Goal: Task Accomplishment & Management: Use online tool/utility

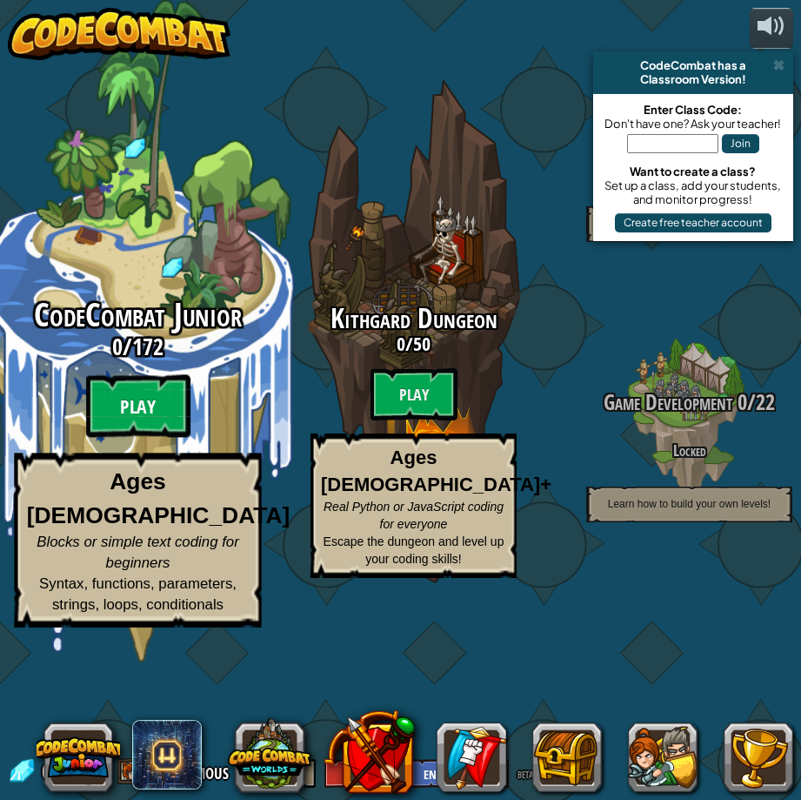
click at [152, 438] on btn "Play" at bounding box center [138, 406] width 104 height 63
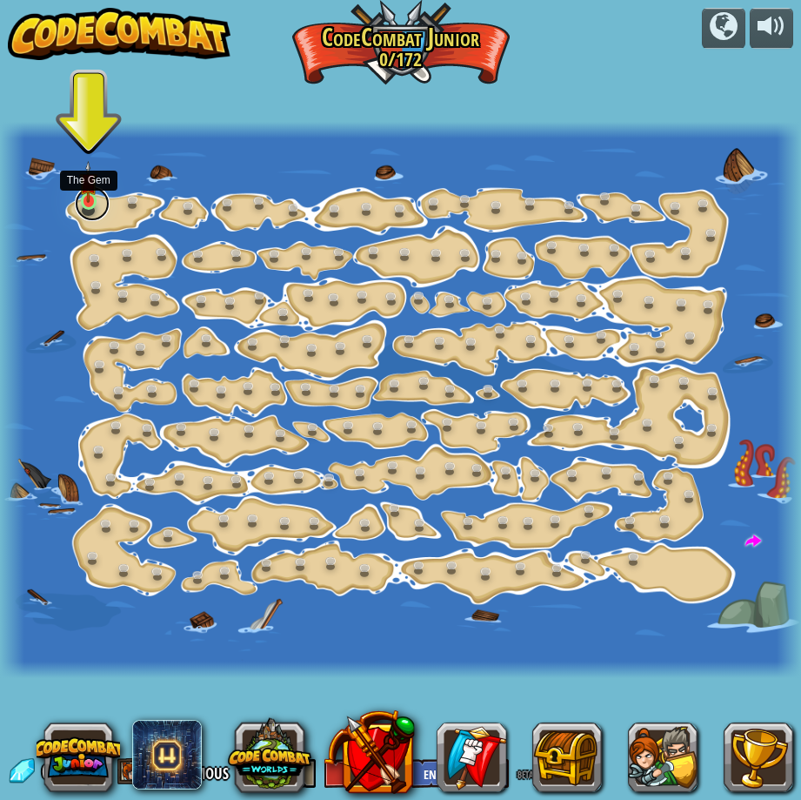
click at [86, 204] on link at bounding box center [92, 203] width 35 height 35
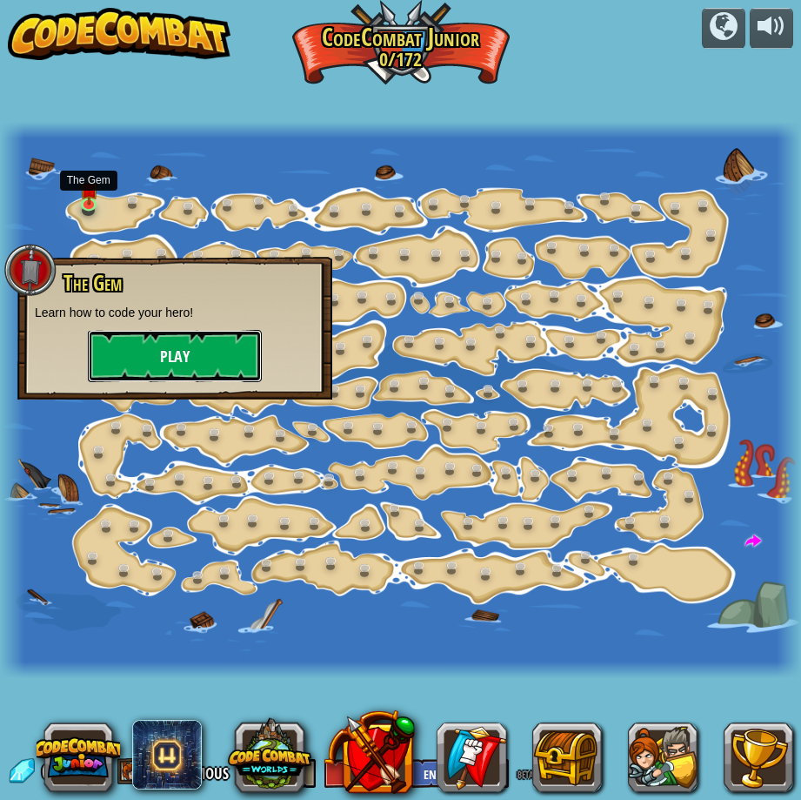
click at [143, 351] on button "Play" at bounding box center [175, 356] width 174 height 52
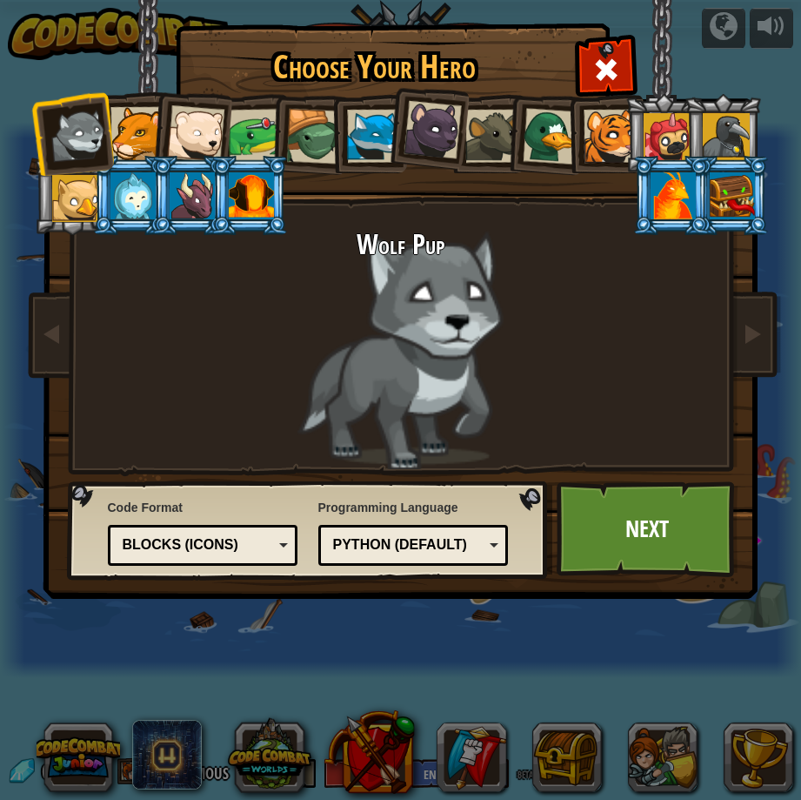
click at [195, 104] on li at bounding box center [190, 130] width 85 height 85
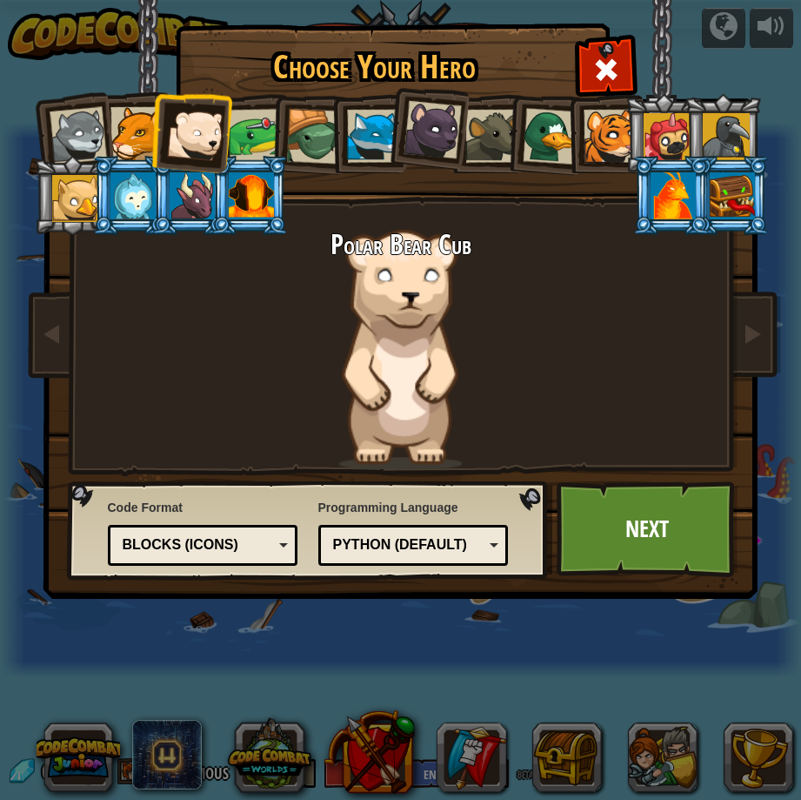
click at [149, 130] on div at bounding box center [136, 133] width 53 height 53
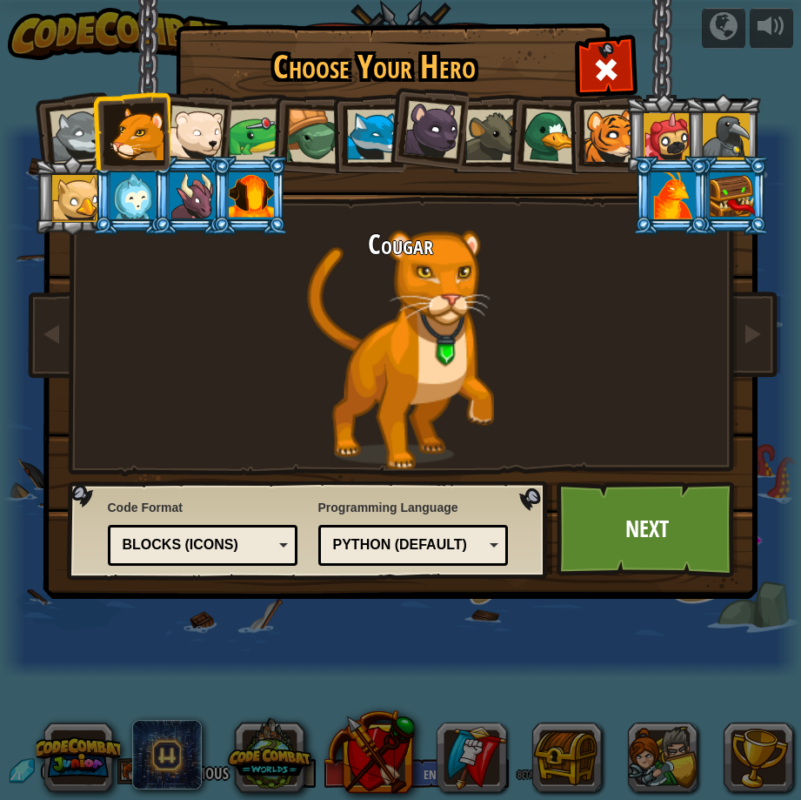
click at [437, 137] on div at bounding box center [432, 130] width 58 height 58
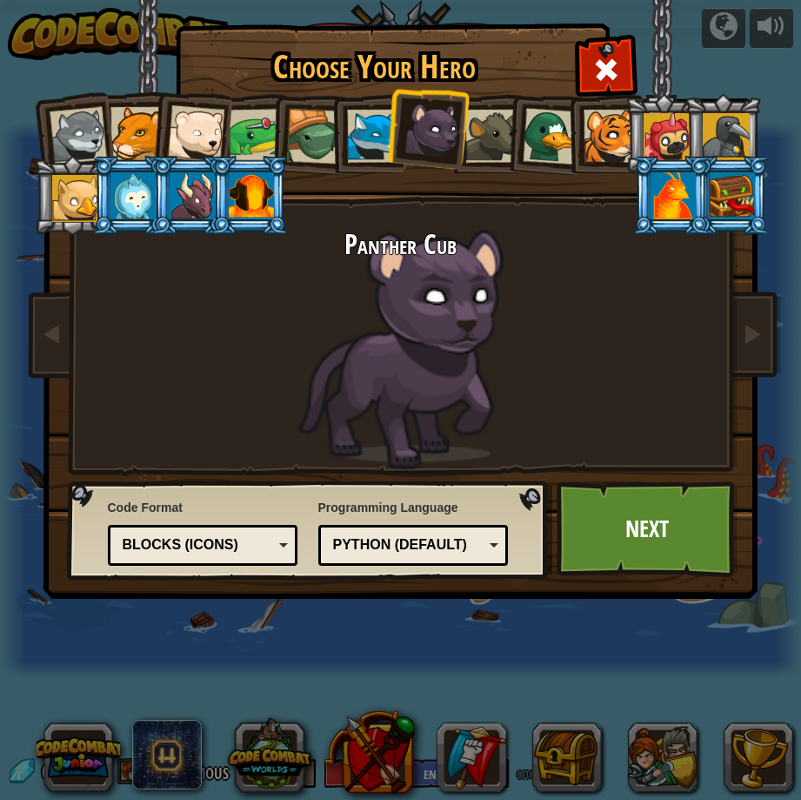
click at [512, 125] on li at bounding box center [545, 133] width 84 height 84
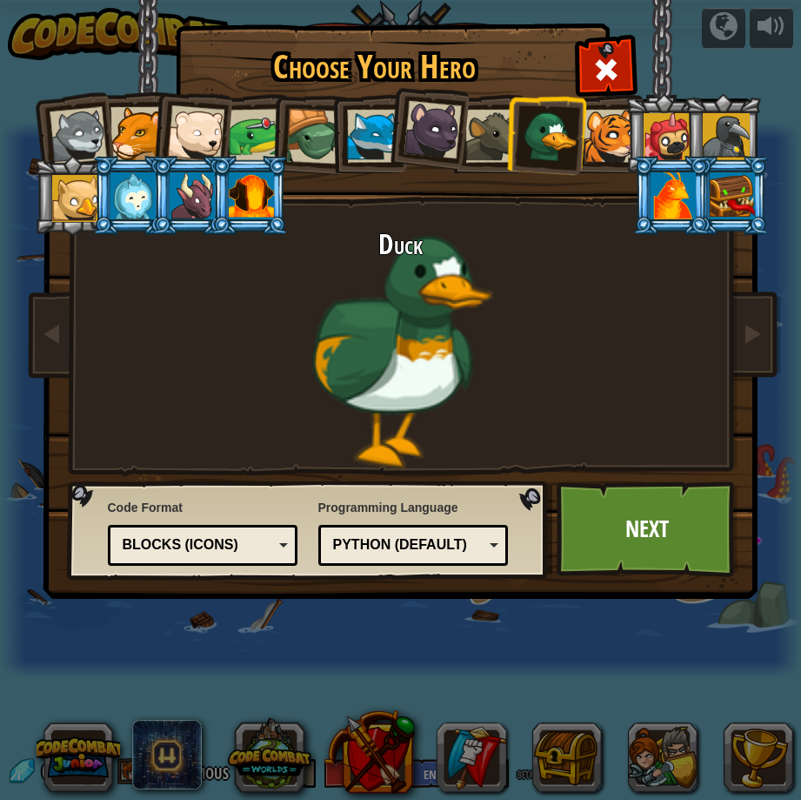
click at [606, 139] on div at bounding box center [610, 136] width 53 height 53
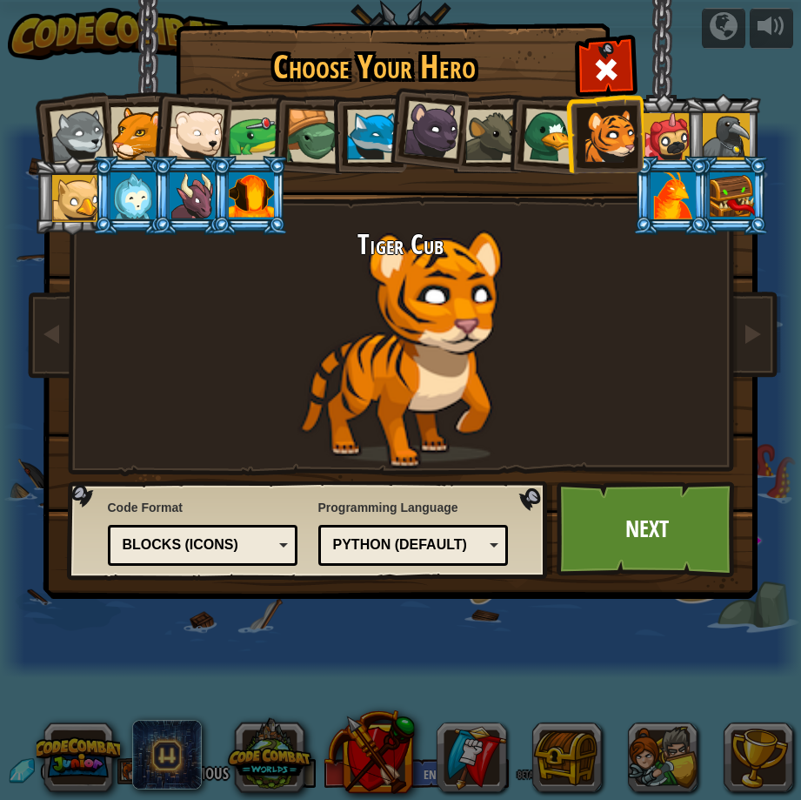
click at [684, 139] on li at bounding box center [723, 133] width 78 height 79
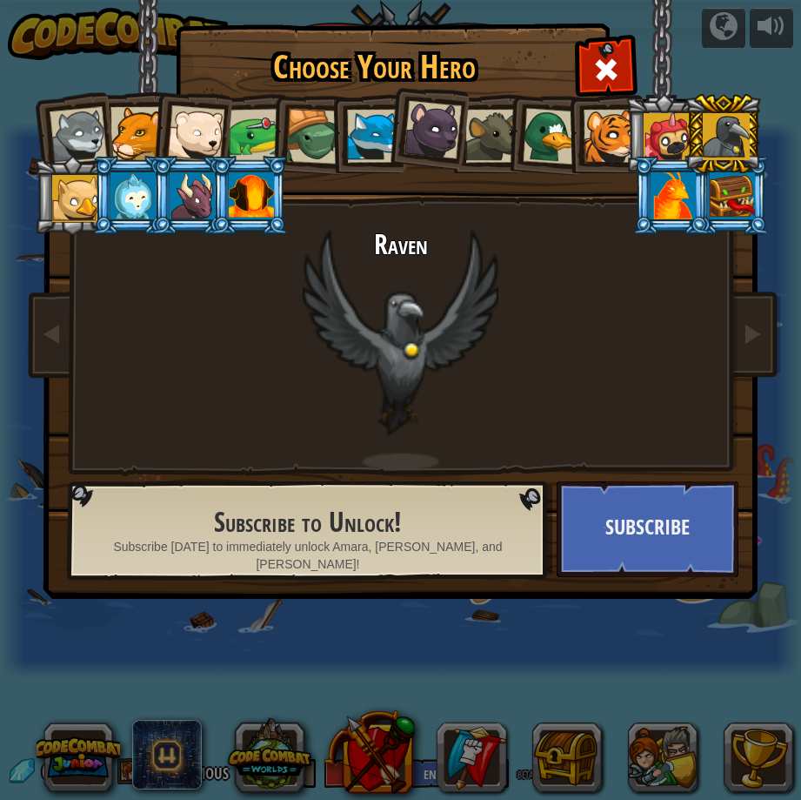
click at [728, 134] on div at bounding box center [726, 136] width 47 height 47
click at [689, 179] on div at bounding box center [673, 195] width 45 height 47
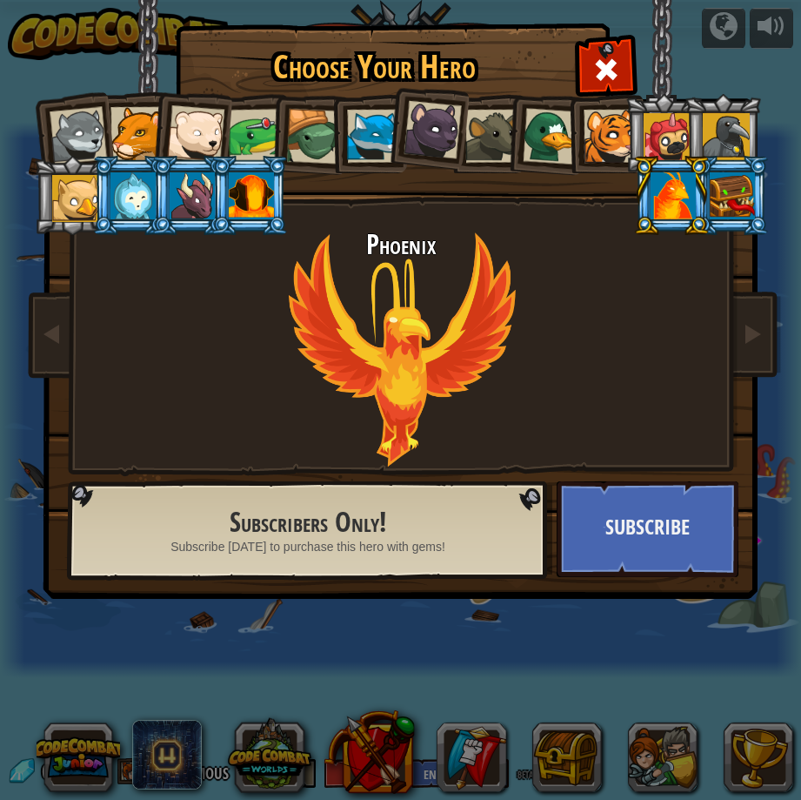
drag, startPoint x: 737, startPoint y: 187, endPoint x: 713, endPoint y: 186, distance: 24.4
click at [734, 189] on div at bounding box center [732, 195] width 45 height 47
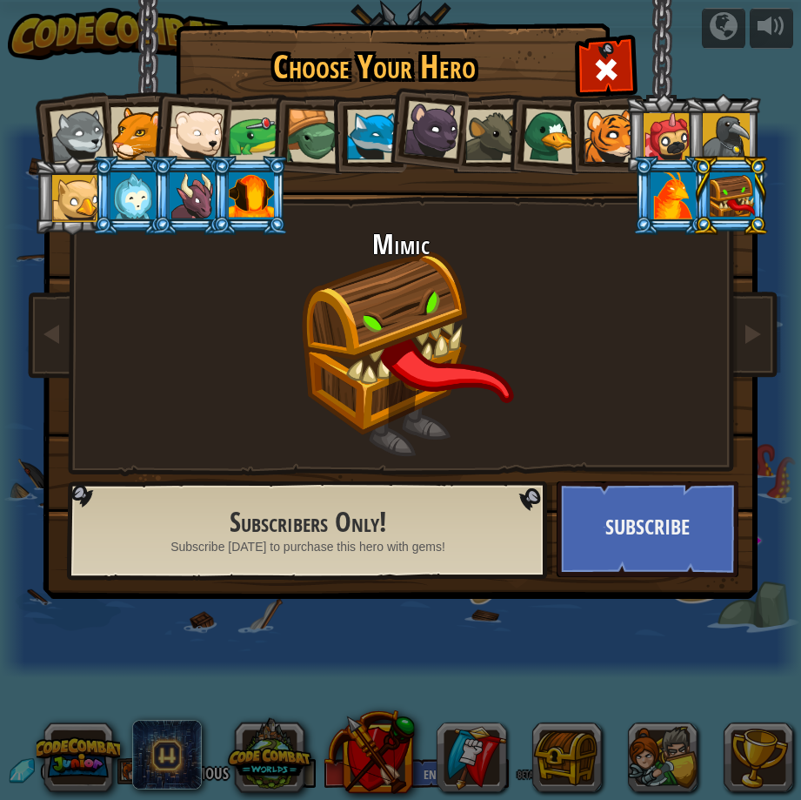
click at [608, 154] on div at bounding box center [610, 136] width 53 height 53
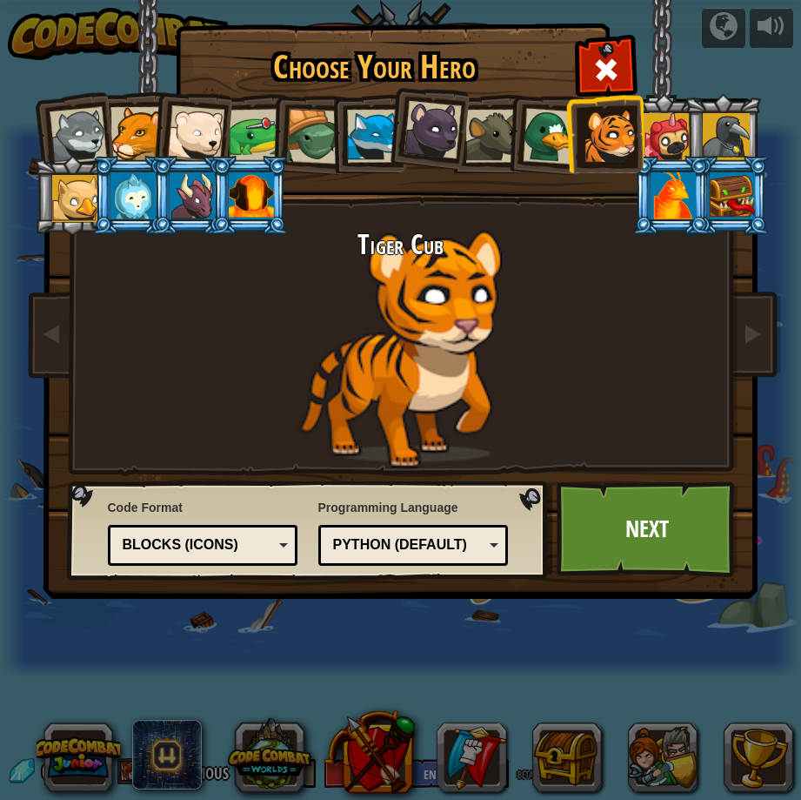
click at [555, 141] on div at bounding box center [550, 136] width 57 height 57
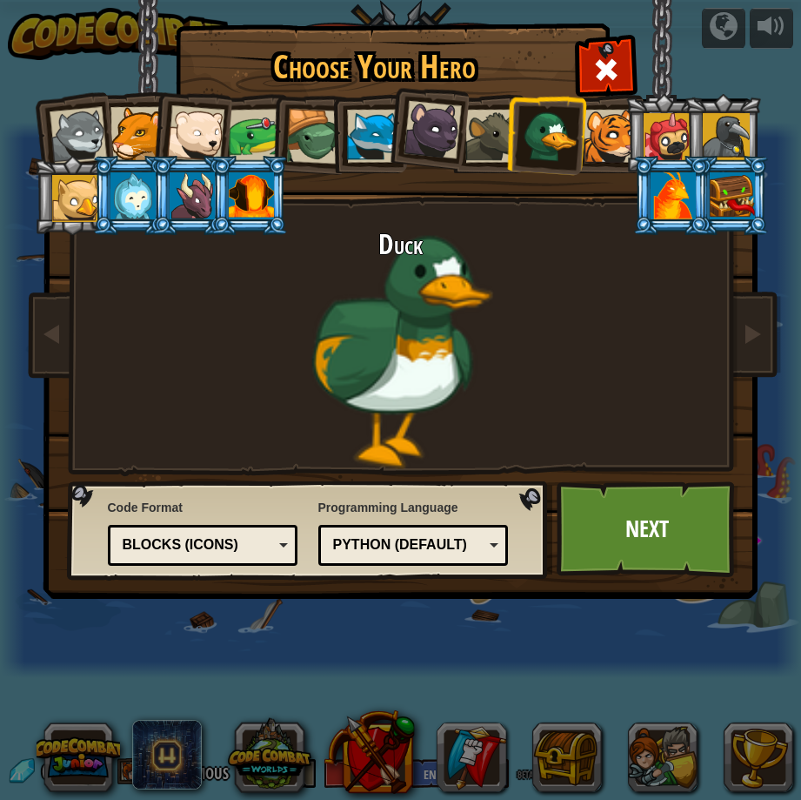
drag, startPoint x: 498, startPoint y: 137, endPoint x: 445, endPoint y: 141, distance: 52.3
click at [479, 141] on div at bounding box center [491, 136] width 53 height 53
drag, startPoint x: 432, startPoint y: 143, endPoint x: 401, endPoint y: 138, distance: 31.6
click at [424, 144] on div at bounding box center [432, 130] width 58 height 58
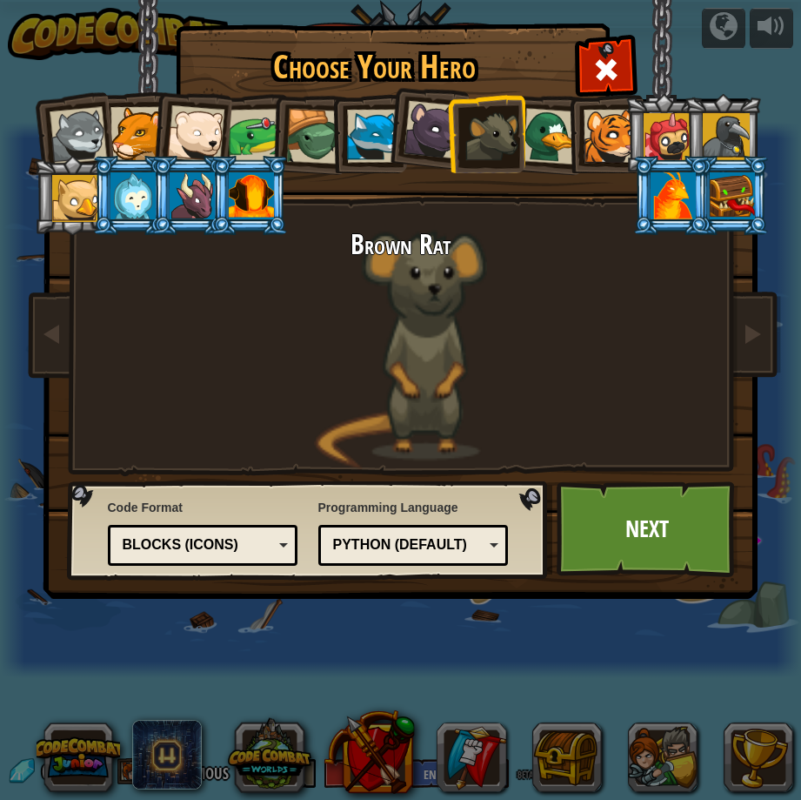
click at [355, 134] on div at bounding box center [373, 136] width 53 height 53
drag, startPoint x: 312, startPoint y: 132, endPoint x: 296, endPoint y: 137, distance: 17.1
click at [299, 137] on div at bounding box center [314, 137] width 56 height 56
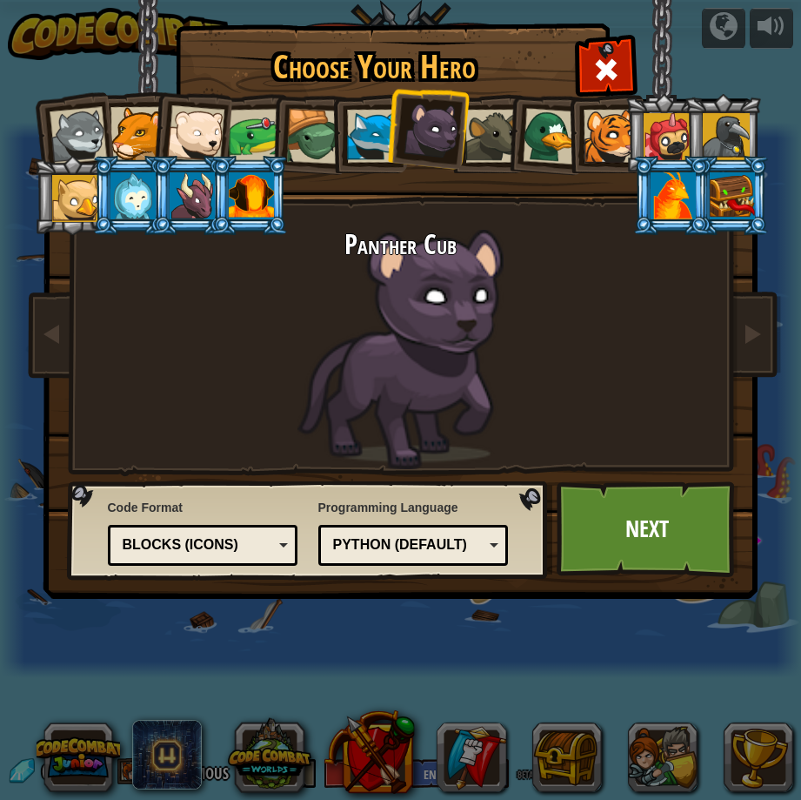
drag, startPoint x: 268, startPoint y: 133, endPoint x: 232, endPoint y: 131, distance: 35.8
click at [259, 135] on div at bounding box center [255, 136] width 54 height 54
drag, startPoint x: 226, startPoint y: 131, endPoint x: 210, endPoint y: 129, distance: 16.6
click at [225, 131] on li at bounding box center [190, 130] width 85 height 85
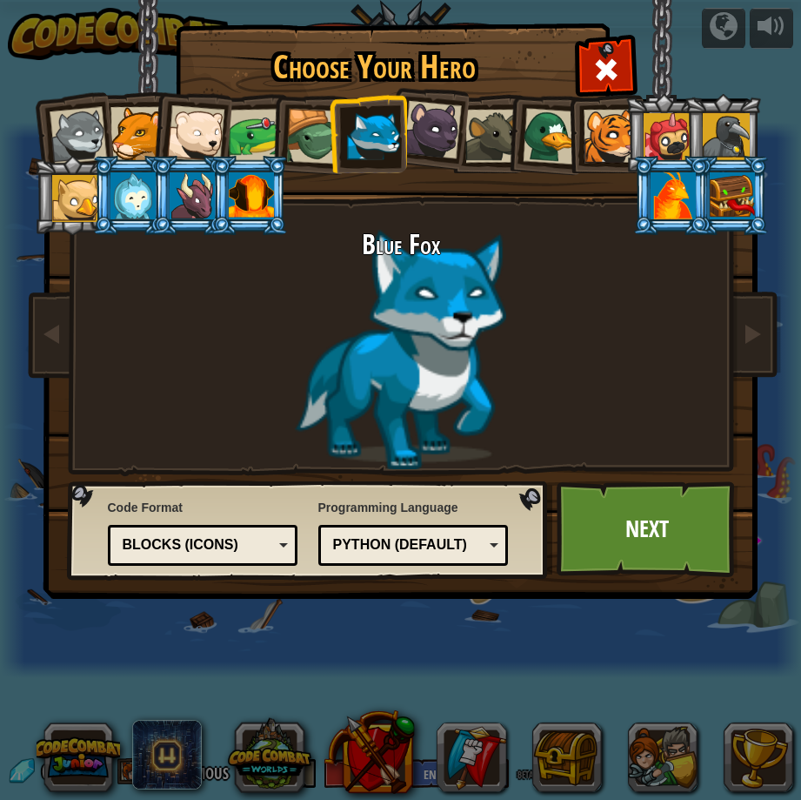
click at [204, 128] on div at bounding box center [195, 133] width 57 height 57
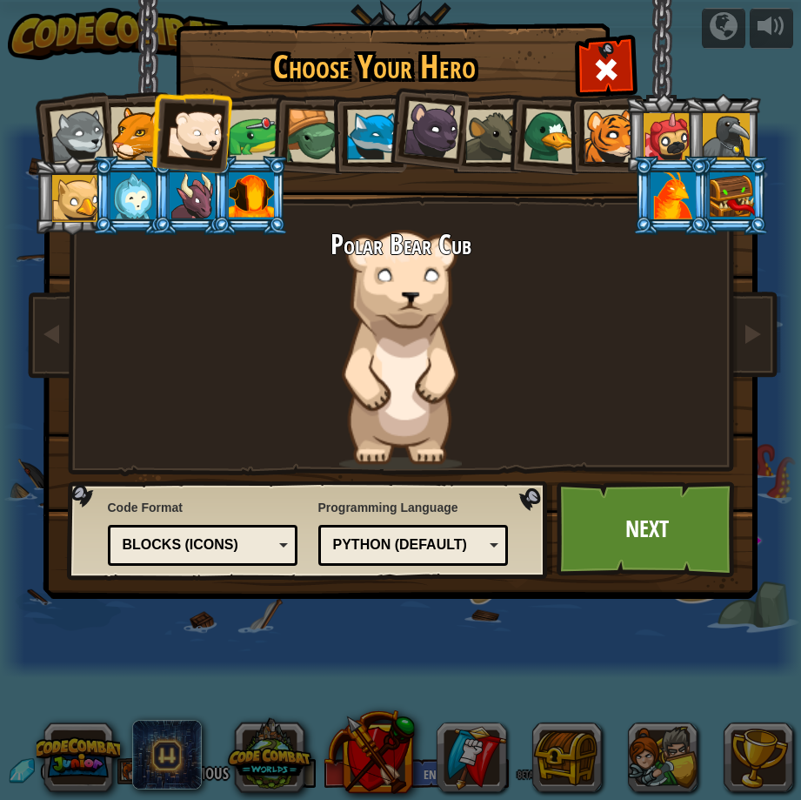
click at [331, 139] on li at bounding box center [368, 133] width 78 height 79
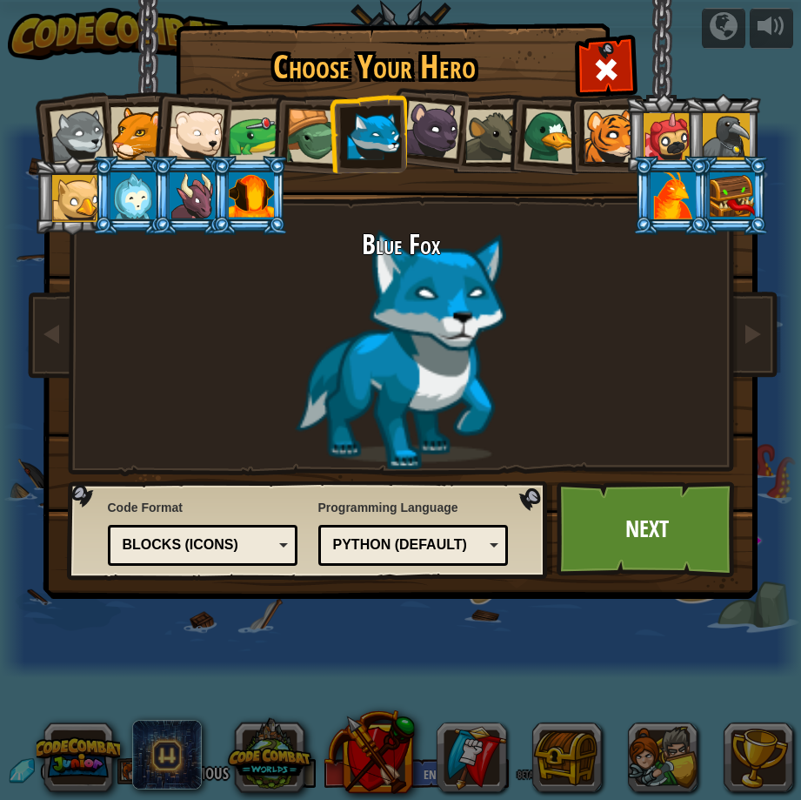
click at [327, 158] on div at bounding box center [314, 137] width 56 height 56
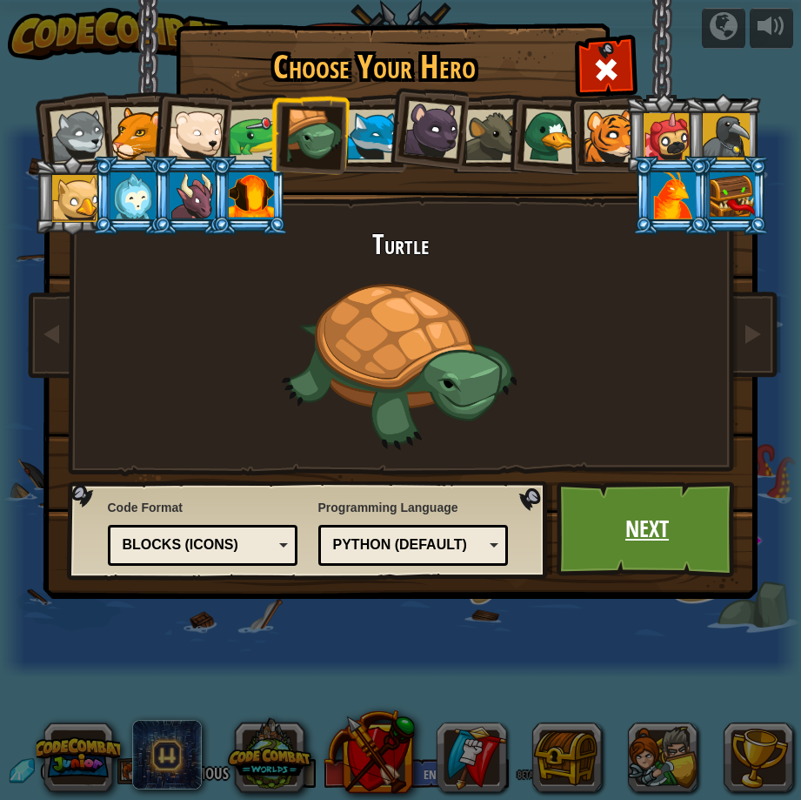
click at [634, 533] on link "Next" at bounding box center [648, 529] width 182 height 96
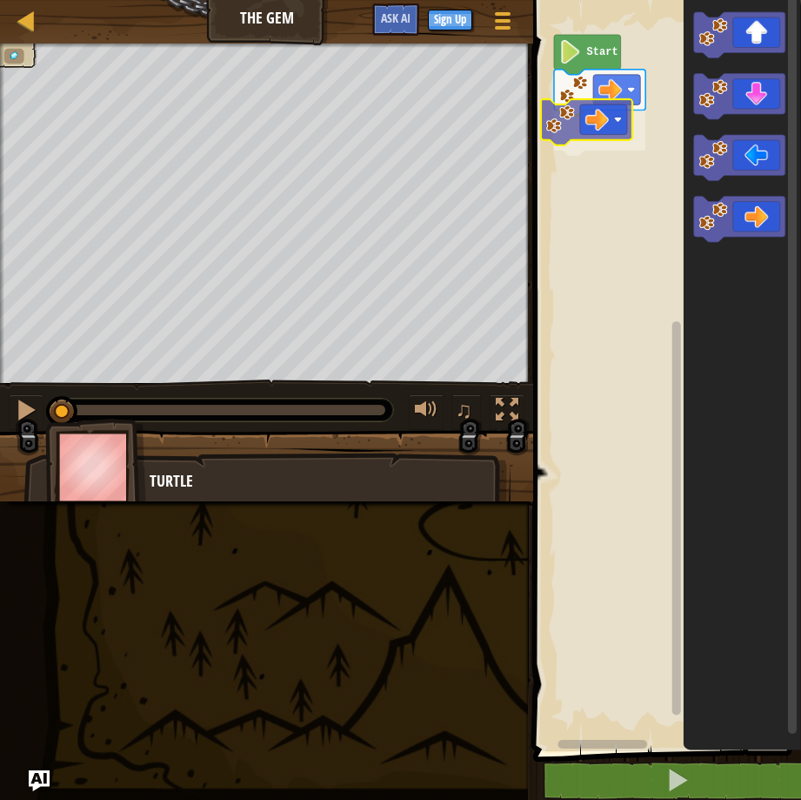
click at [591, 124] on div "Start" at bounding box center [664, 371] width 273 height 760
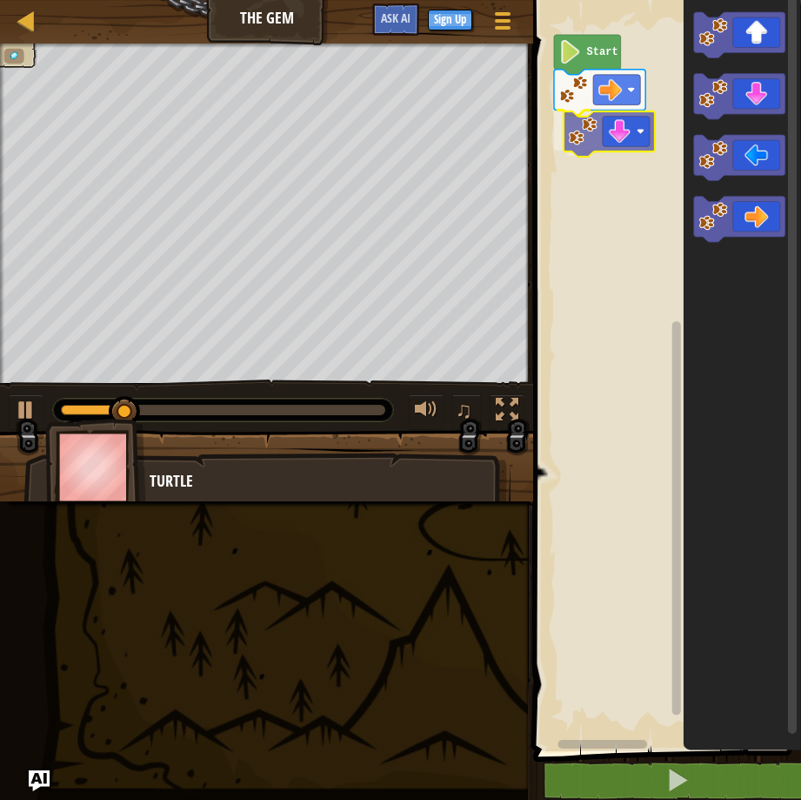
click at [595, 133] on div "Start" at bounding box center [664, 371] width 273 height 760
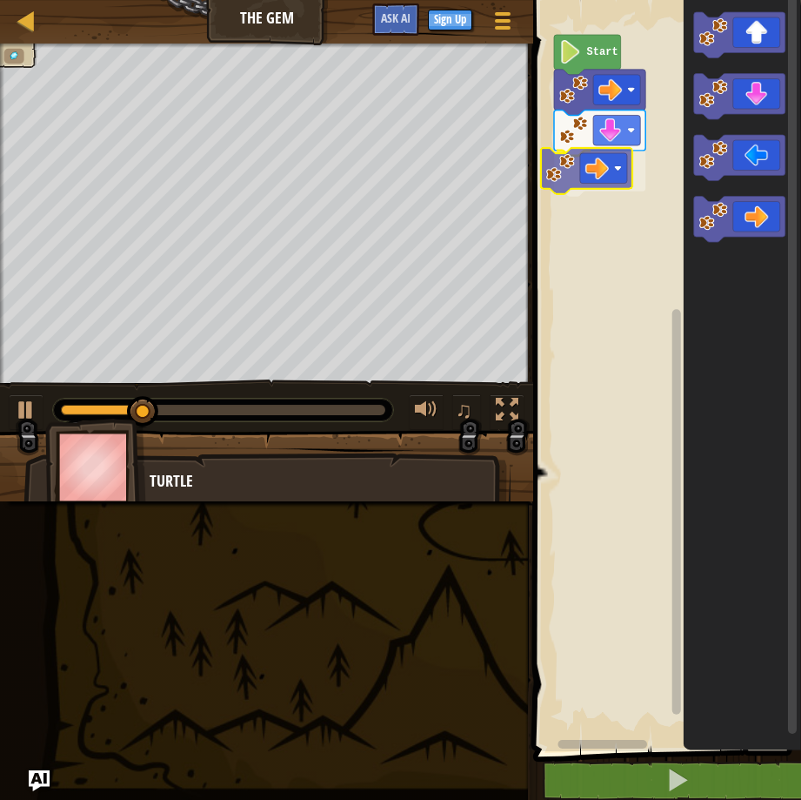
click at [590, 162] on div "Start" at bounding box center [664, 371] width 273 height 760
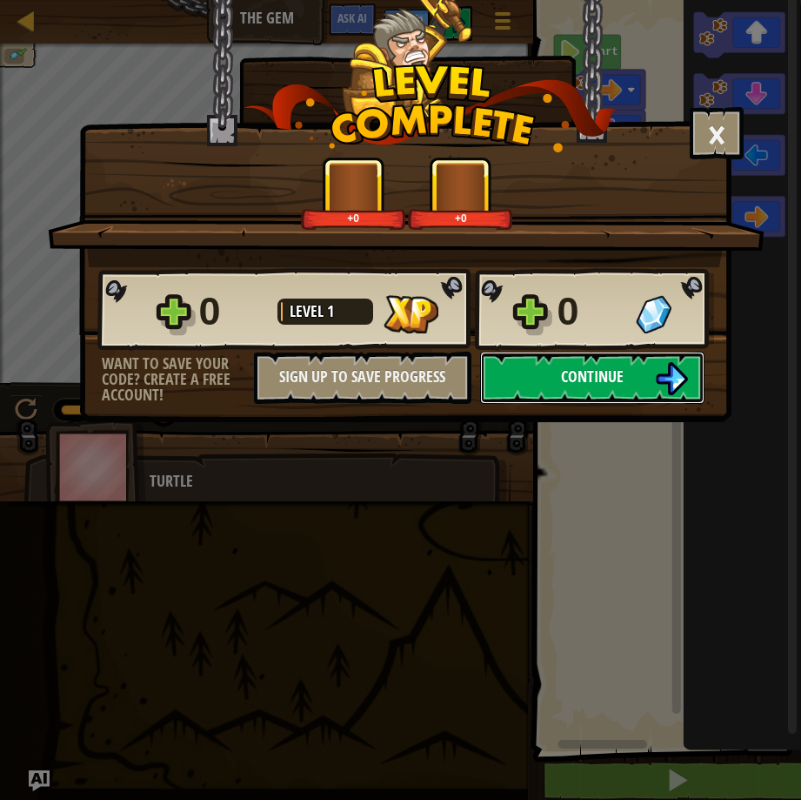
click at [558, 366] on button "Continue" at bounding box center [592, 377] width 224 height 52
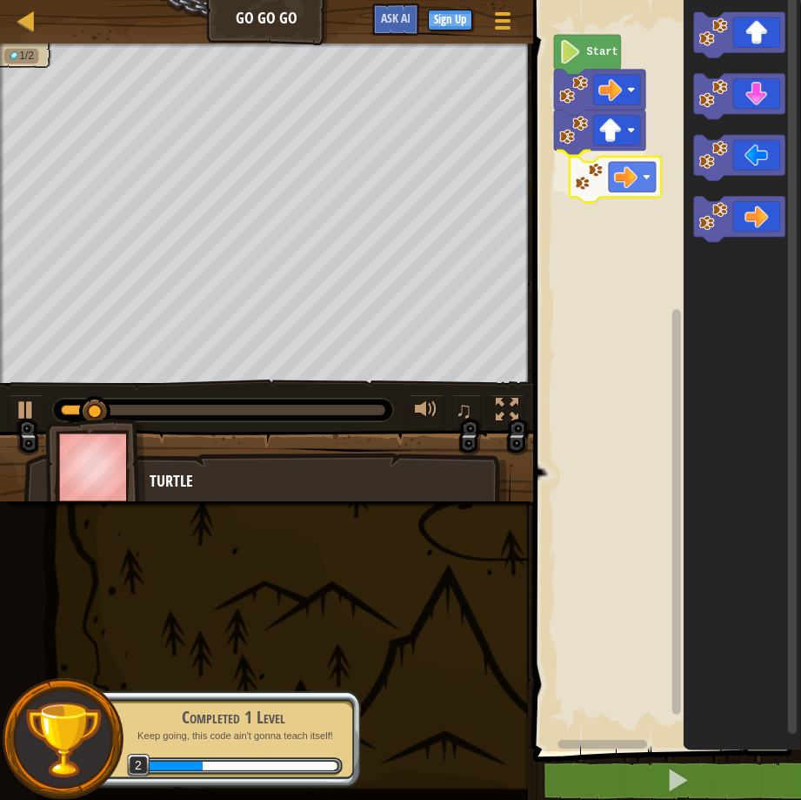
click at [589, 177] on div "Start" at bounding box center [664, 371] width 273 height 760
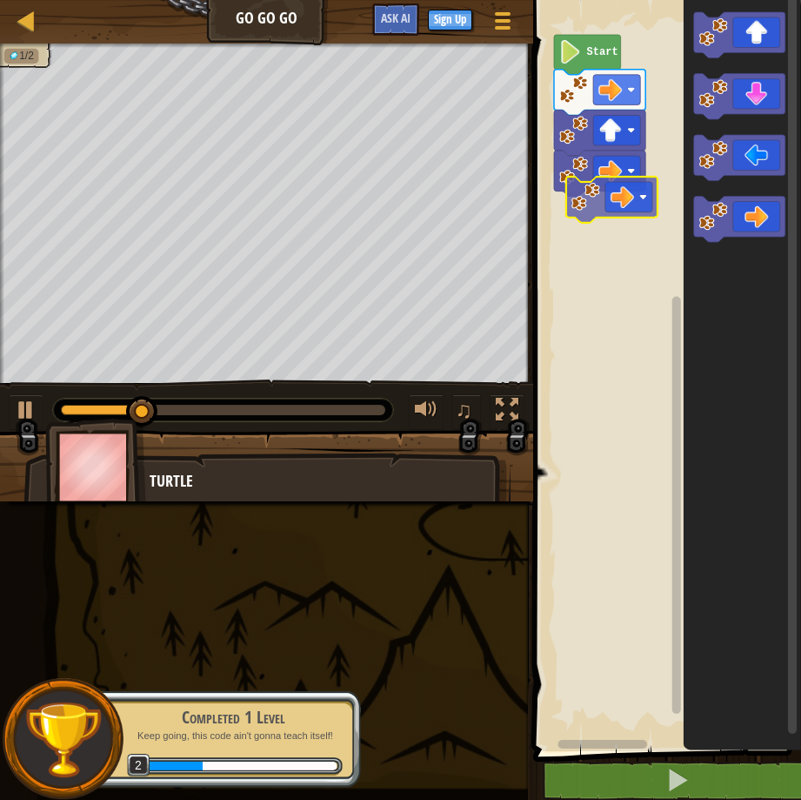
click at [591, 216] on div "Start" at bounding box center [664, 371] width 273 height 760
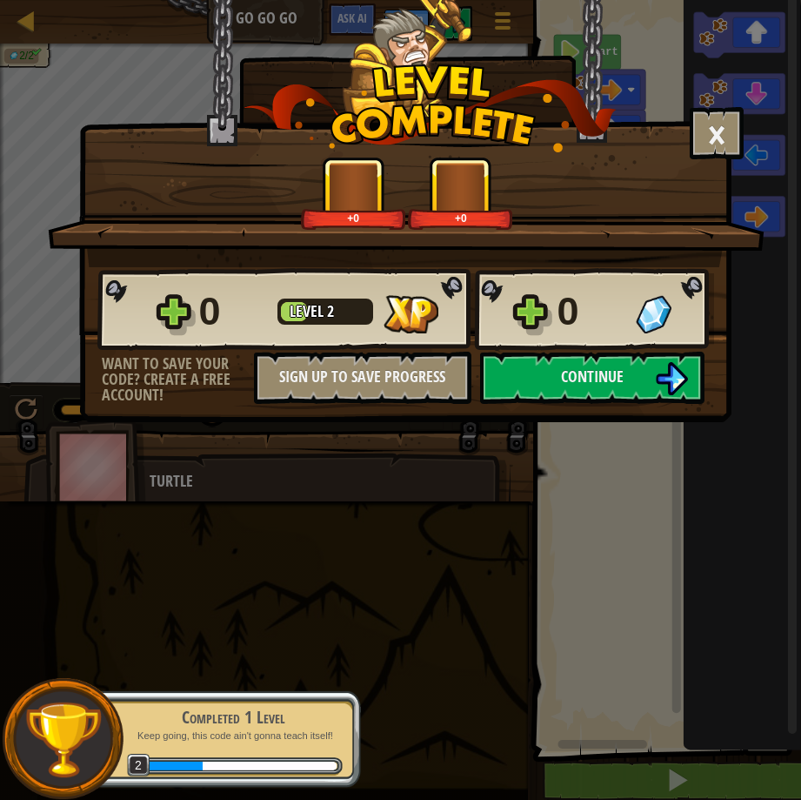
click at [585, 344] on div "0 Level 2 0" at bounding box center [405, 310] width 617 height 84
click at [585, 379] on span "Continue" at bounding box center [592, 376] width 63 height 22
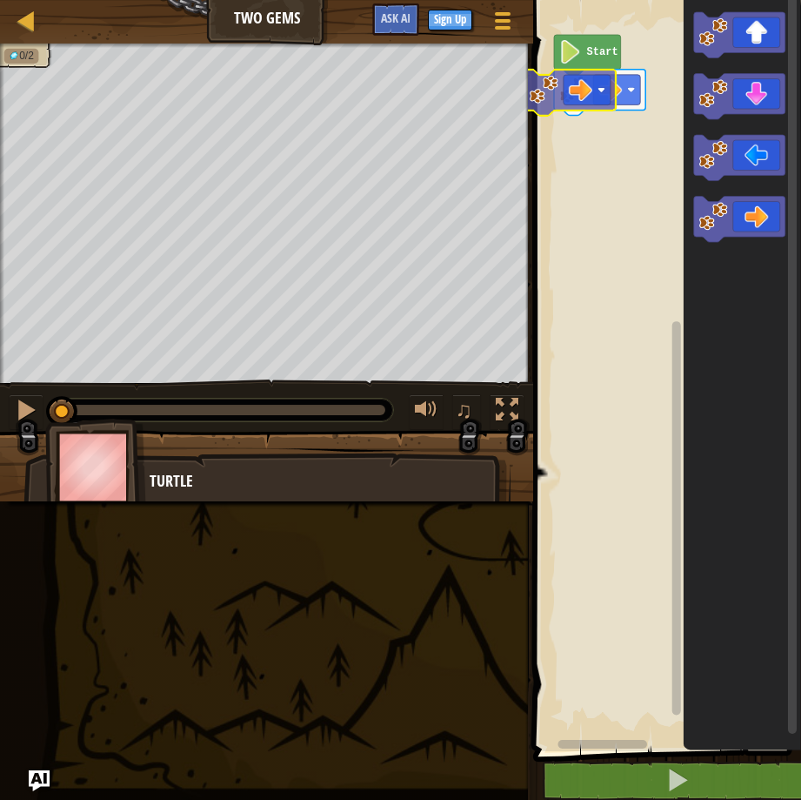
click at [570, 77] on div "Start" at bounding box center [664, 371] width 273 height 760
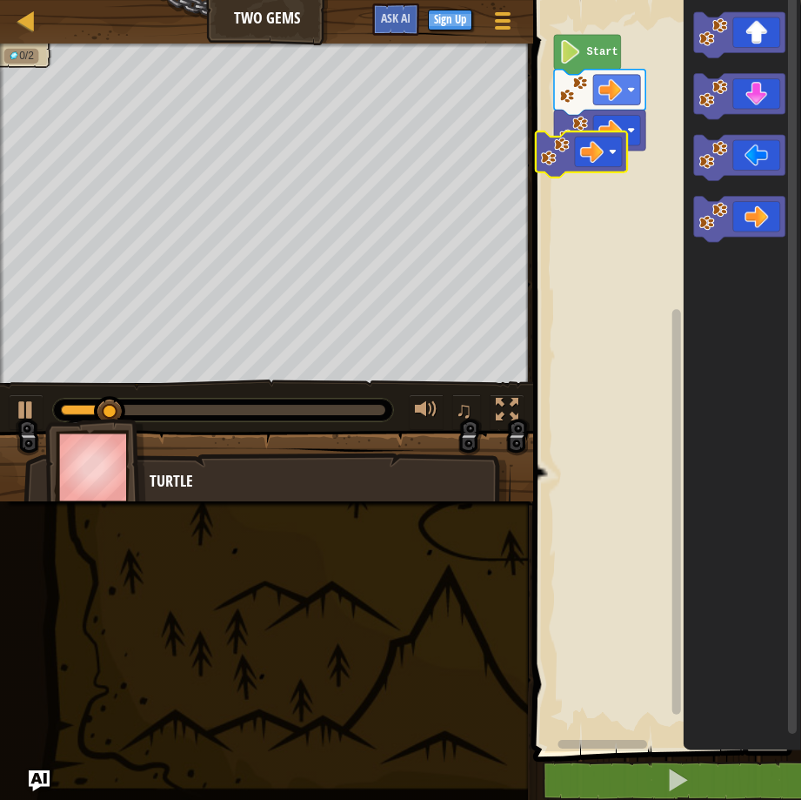
click at [574, 168] on div "Start" at bounding box center [664, 371] width 273 height 760
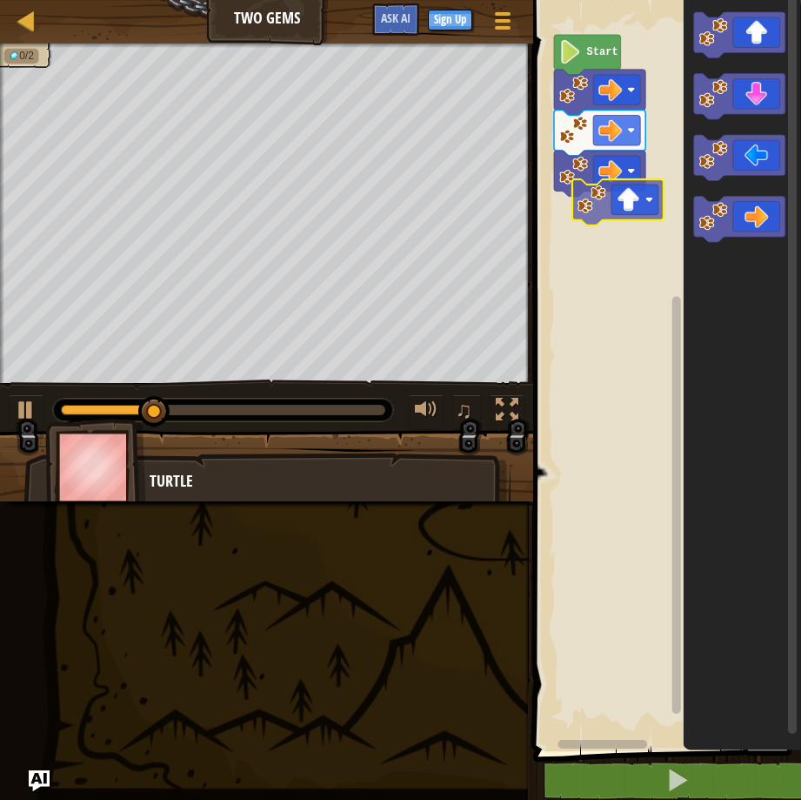
click at [592, 203] on div "Start" at bounding box center [664, 371] width 273 height 760
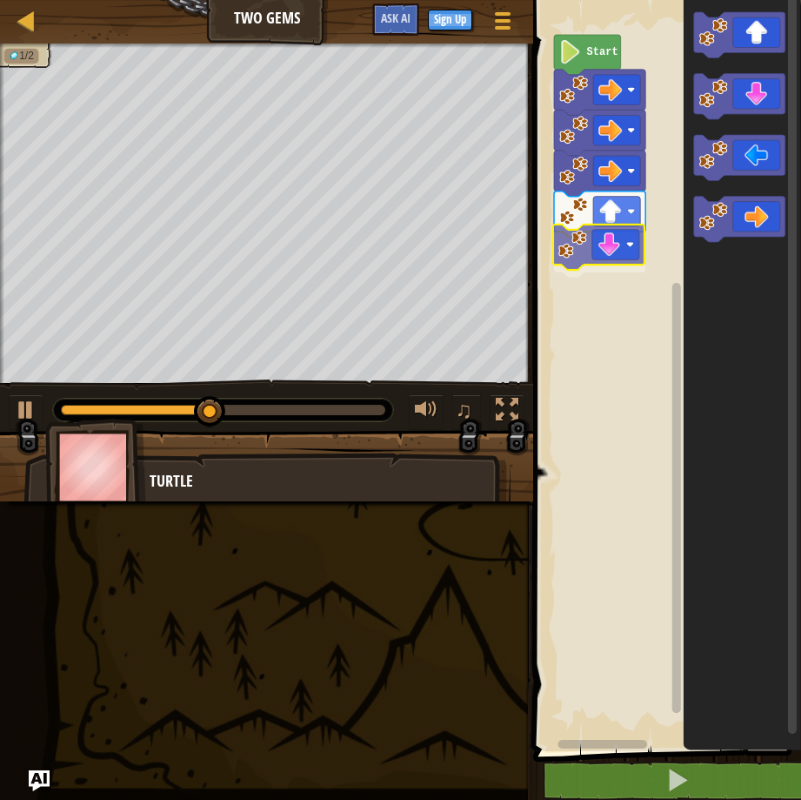
click at [586, 240] on div "Start" at bounding box center [664, 371] width 273 height 760
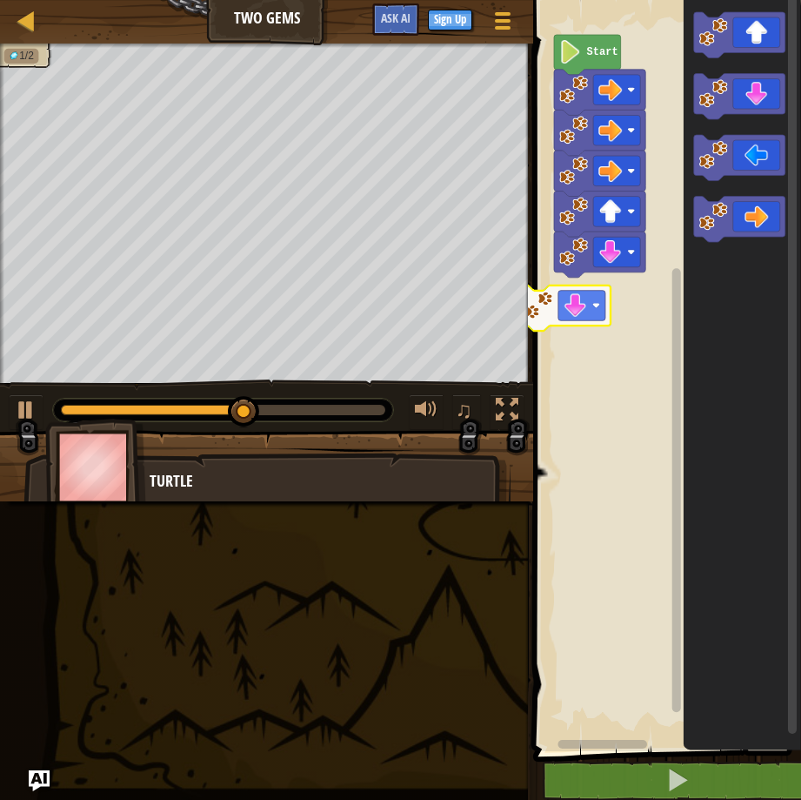
click at [549, 311] on div "Start" at bounding box center [664, 371] width 273 height 760
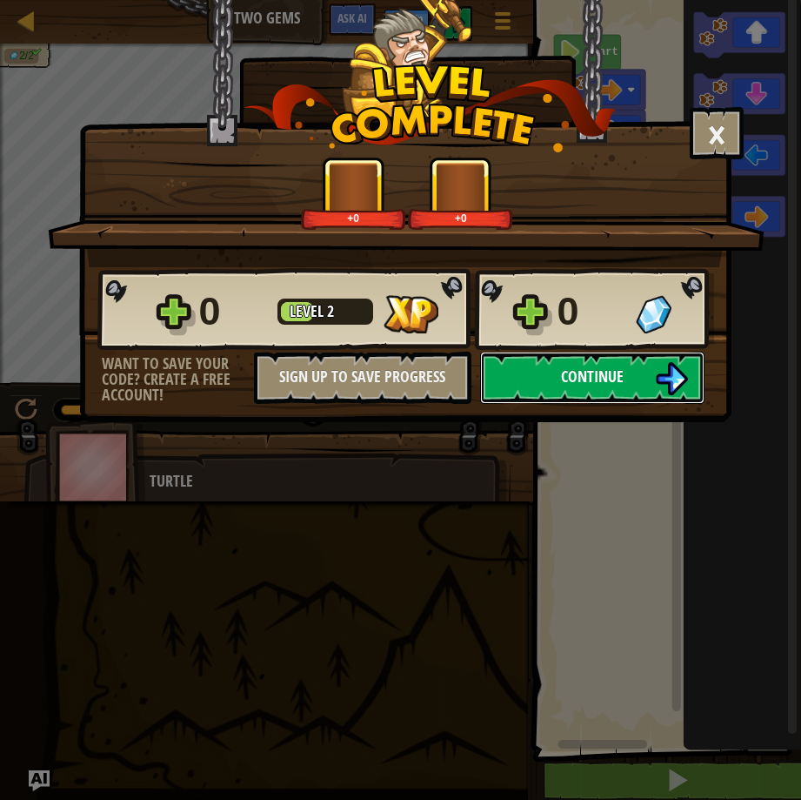
click at [546, 384] on button "Continue" at bounding box center [592, 377] width 224 height 52
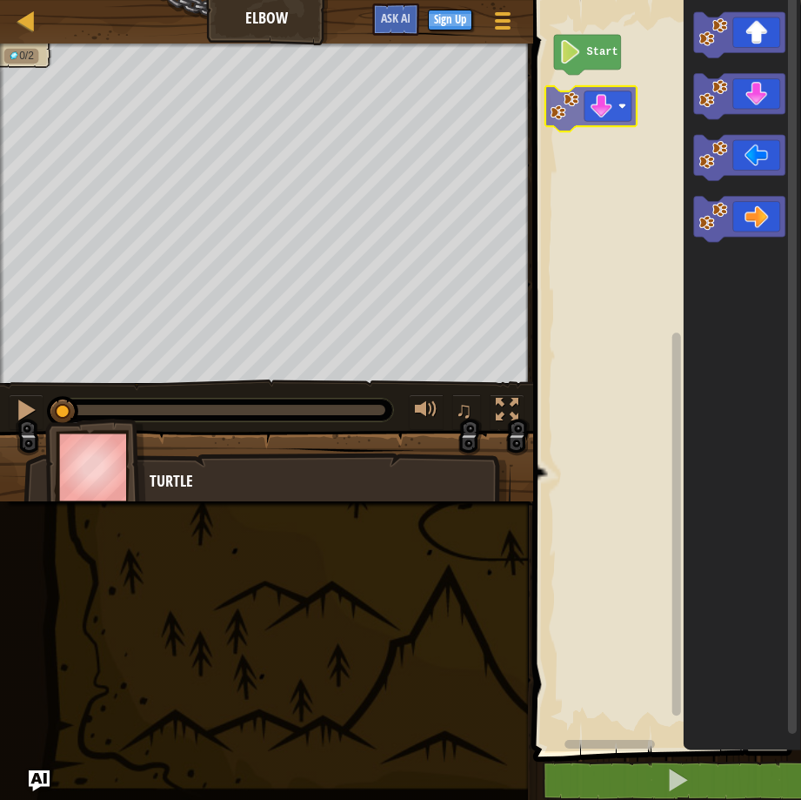
click at [590, 104] on div "Start" at bounding box center [664, 371] width 273 height 760
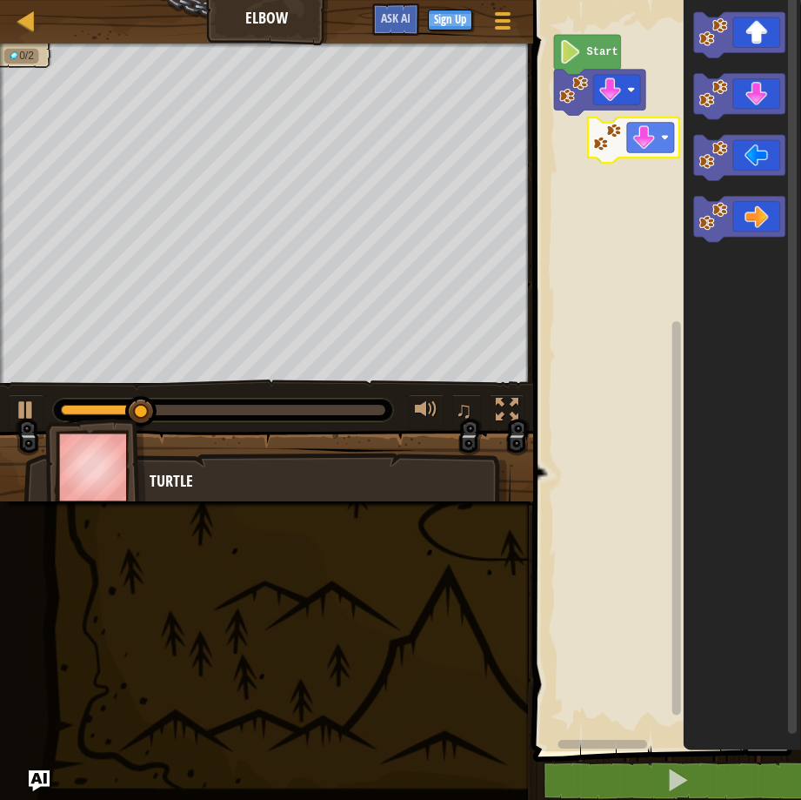
click at [579, 144] on div "Start" at bounding box center [664, 371] width 273 height 760
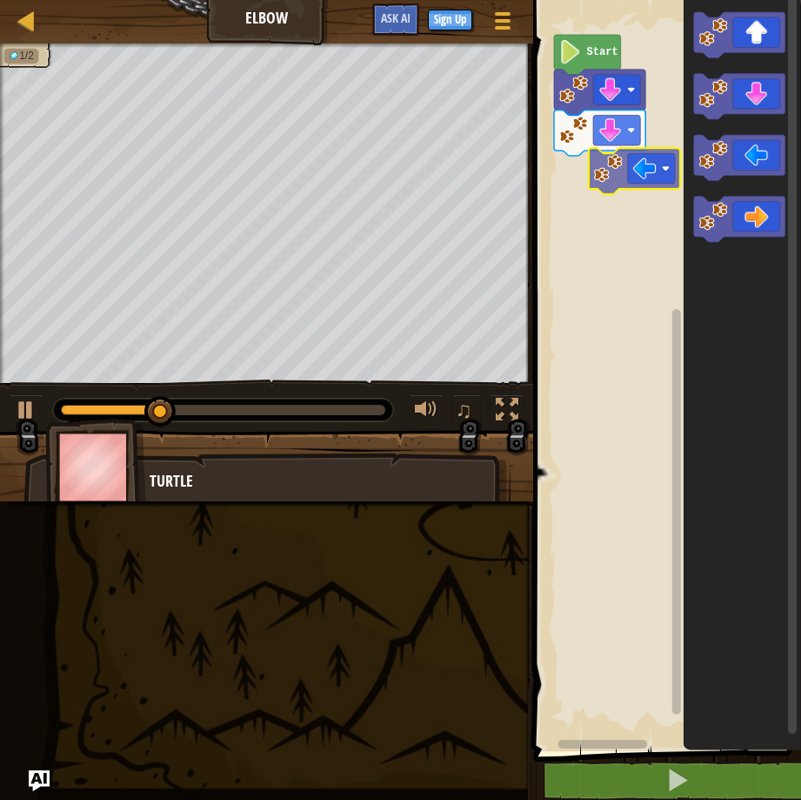
click at [595, 176] on div "Start" at bounding box center [664, 371] width 273 height 760
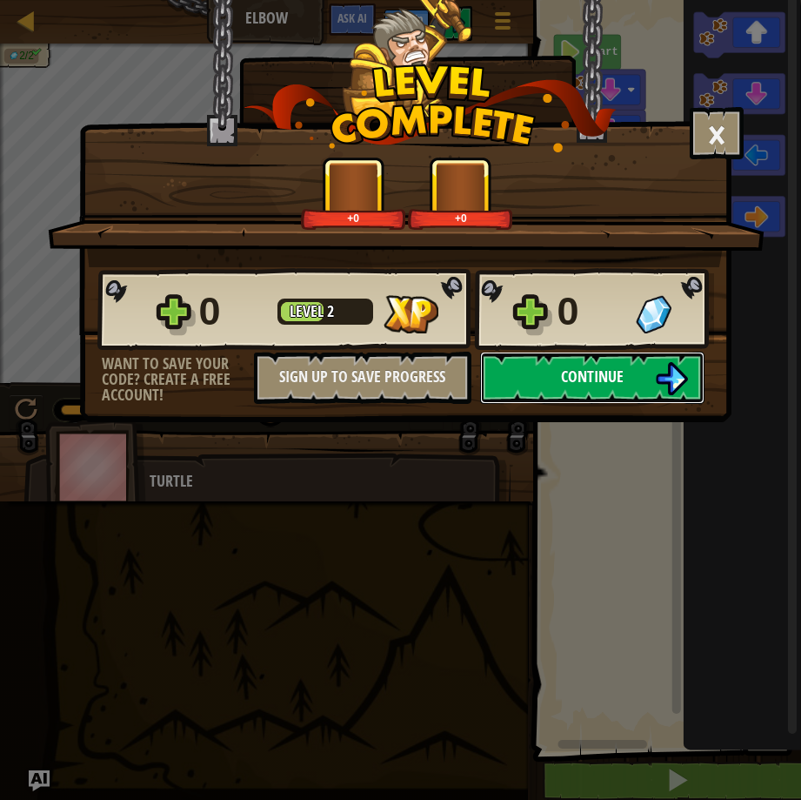
click at [552, 364] on button "Continue" at bounding box center [592, 377] width 224 height 52
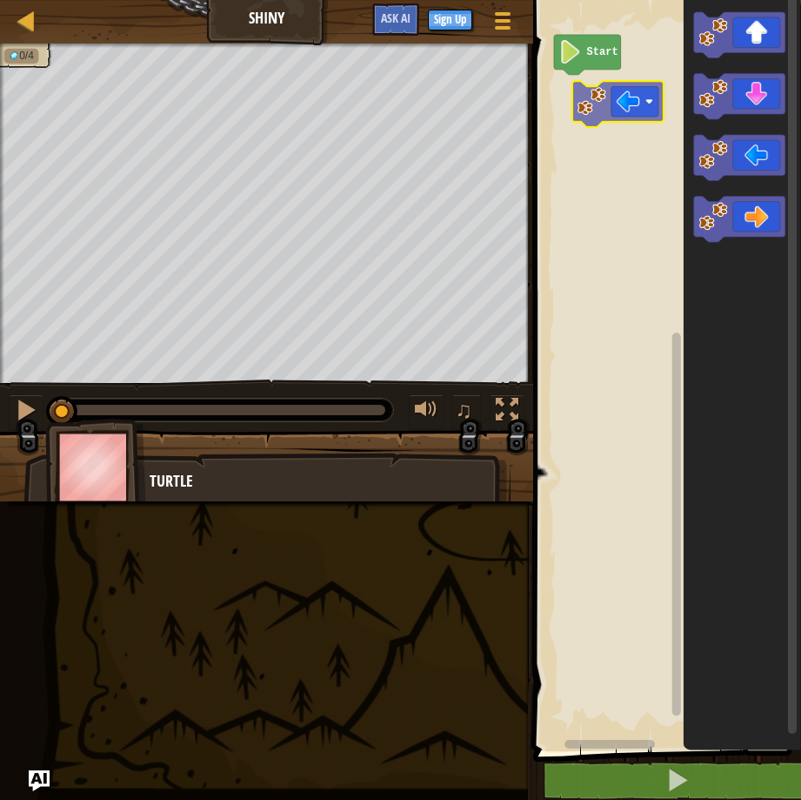
click at [619, 116] on div "Start" at bounding box center [664, 371] width 273 height 760
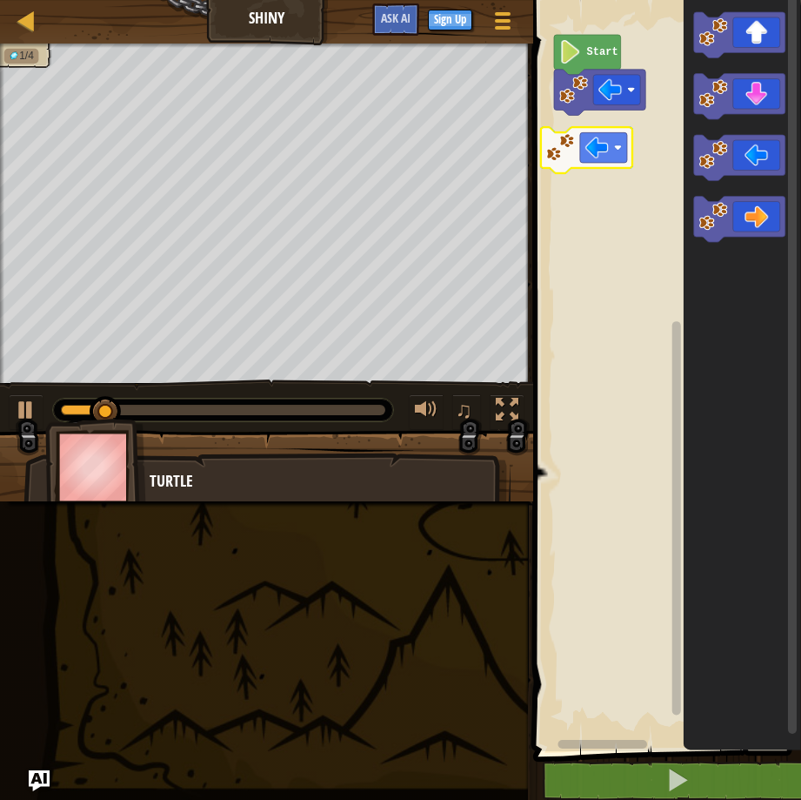
click at [573, 151] on div "Start" at bounding box center [664, 371] width 273 height 760
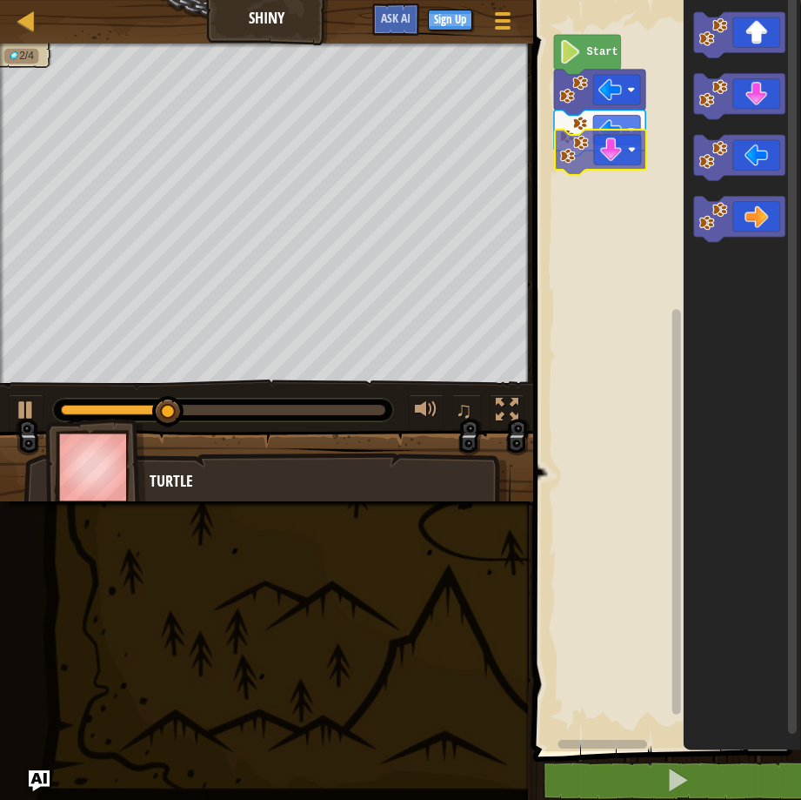
click at [570, 148] on div "Start" at bounding box center [664, 371] width 273 height 760
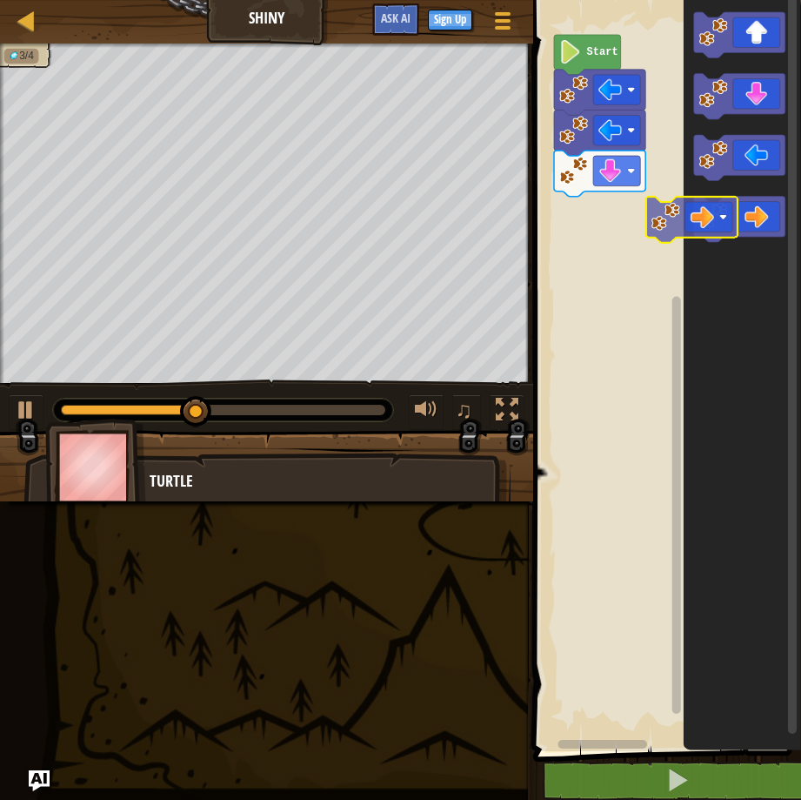
click at [618, 195] on div "Start" at bounding box center [664, 371] width 273 height 760
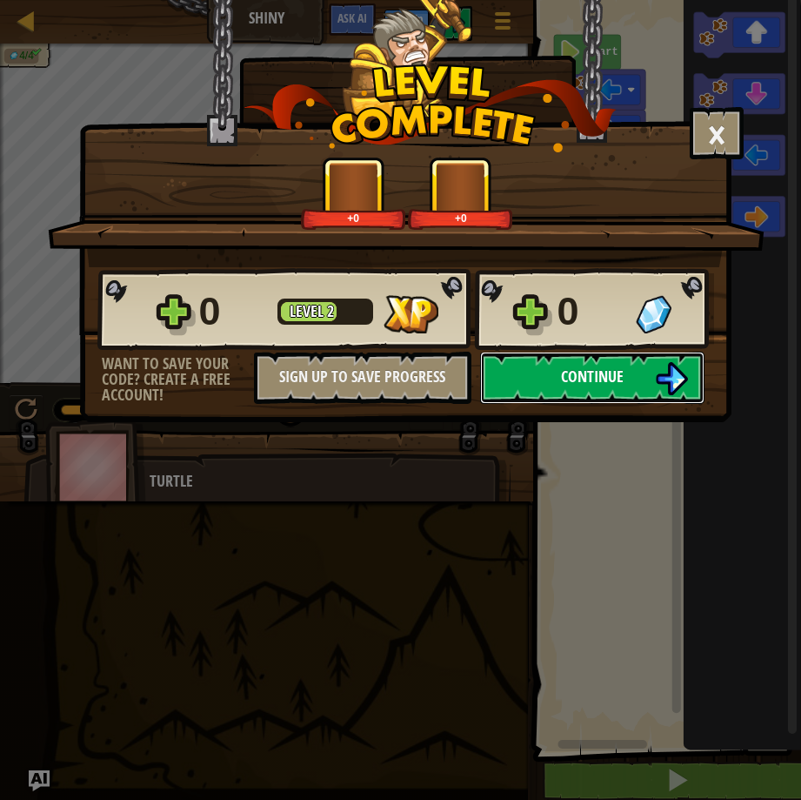
click at [594, 387] on button "Continue" at bounding box center [592, 377] width 224 height 52
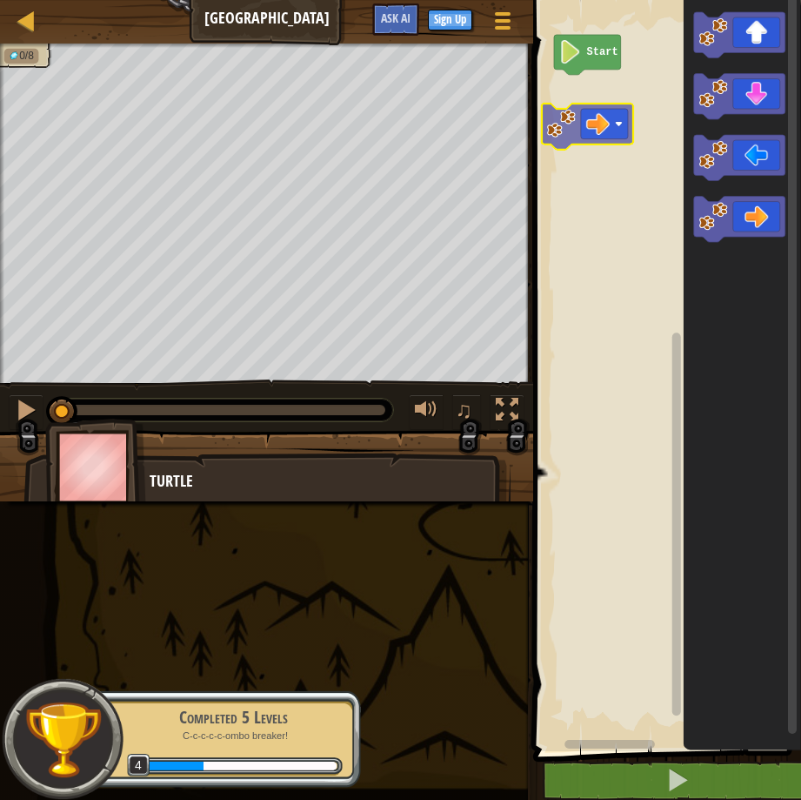
click at [566, 114] on div "Start" at bounding box center [664, 371] width 273 height 760
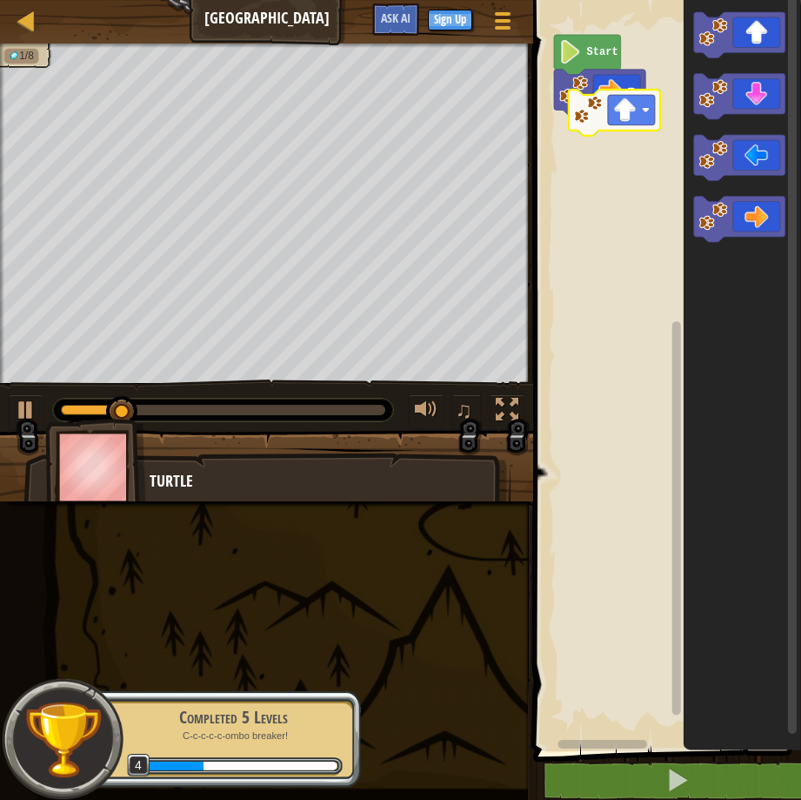
click at [623, 133] on div "Start" at bounding box center [664, 371] width 273 height 760
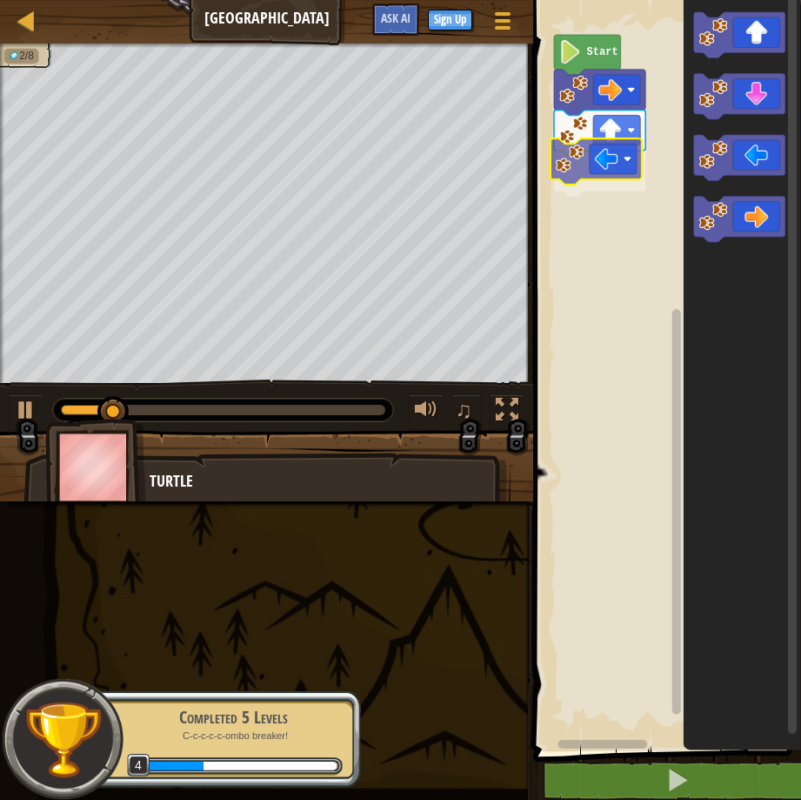
click at [574, 168] on div "Start" at bounding box center [664, 371] width 273 height 760
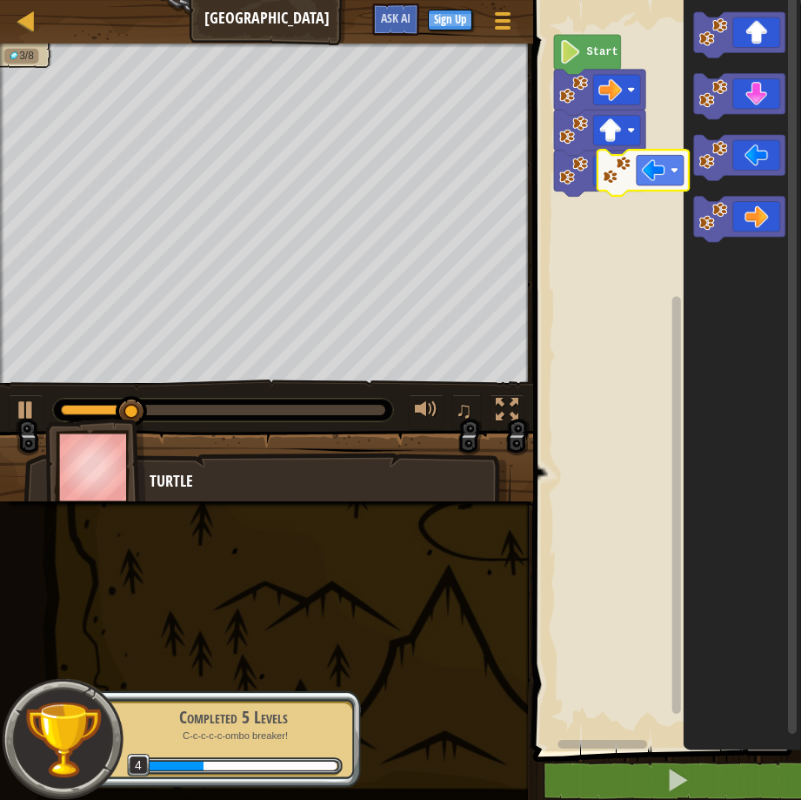
click at [606, 197] on div "Start" at bounding box center [664, 371] width 273 height 760
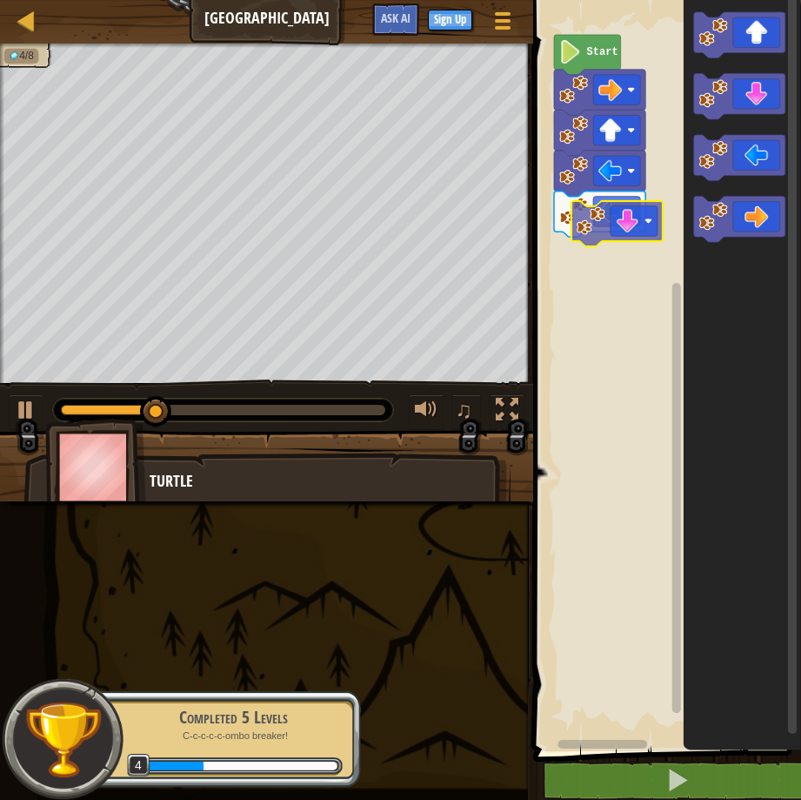
click at [646, 225] on div "Start" at bounding box center [664, 371] width 273 height 760
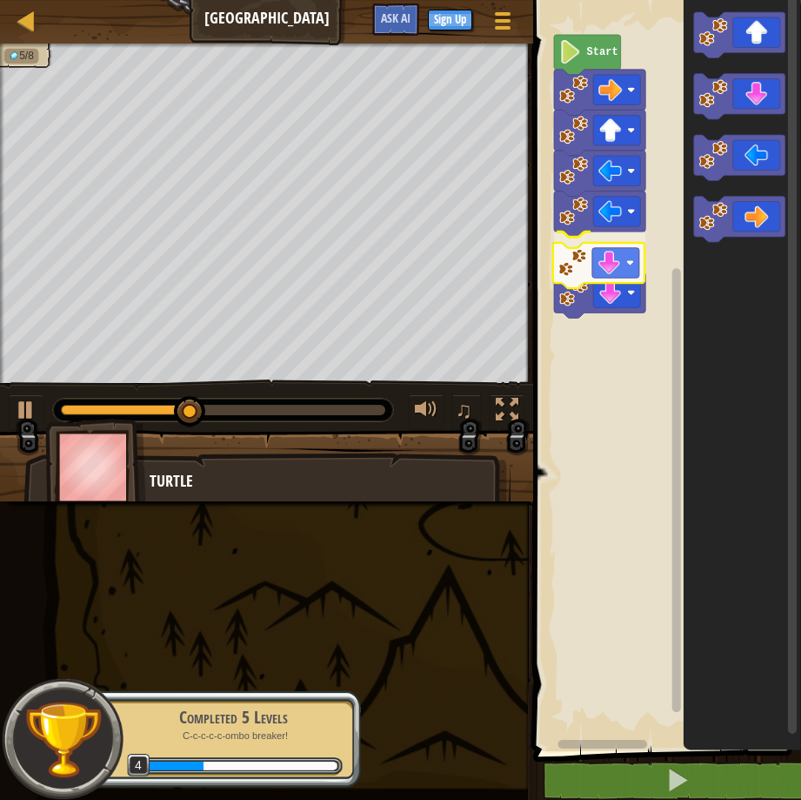
click at [619, 271] on div "Start" at bounding box center [664, 371] width 273 height 760
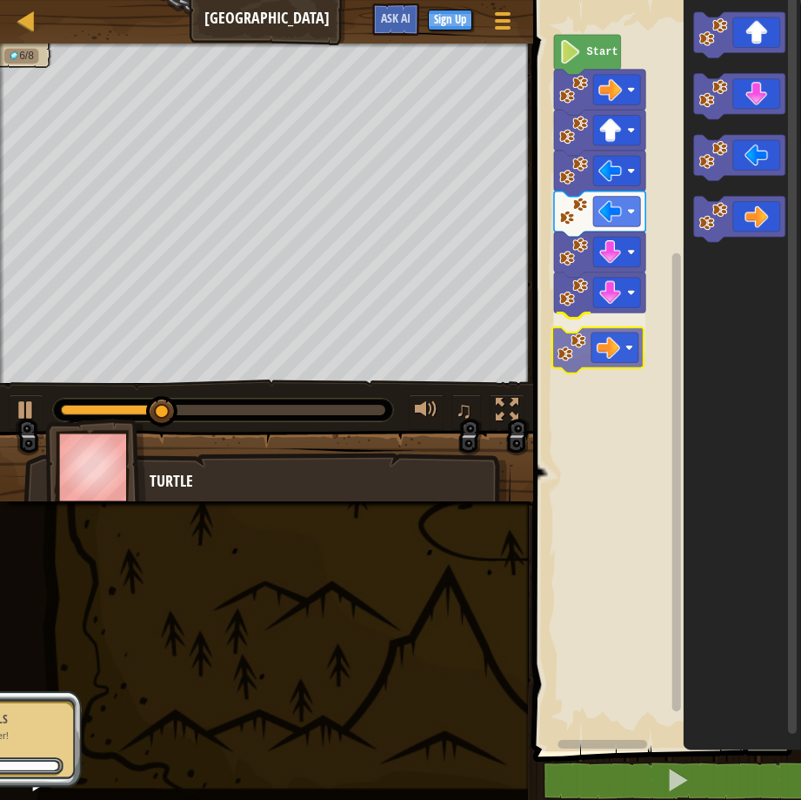
click at [606, 356] on div "Start" at bounding box center [664, 371] width 273 height 760
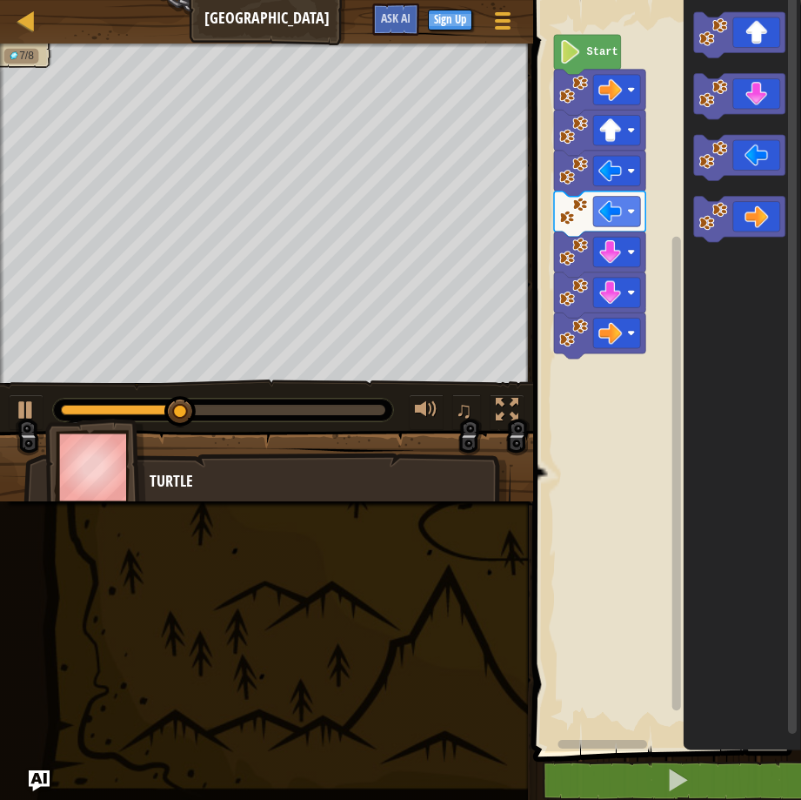
click at [632, 343] on div "Start" at bounding box center [664, 371] width 273 height 760
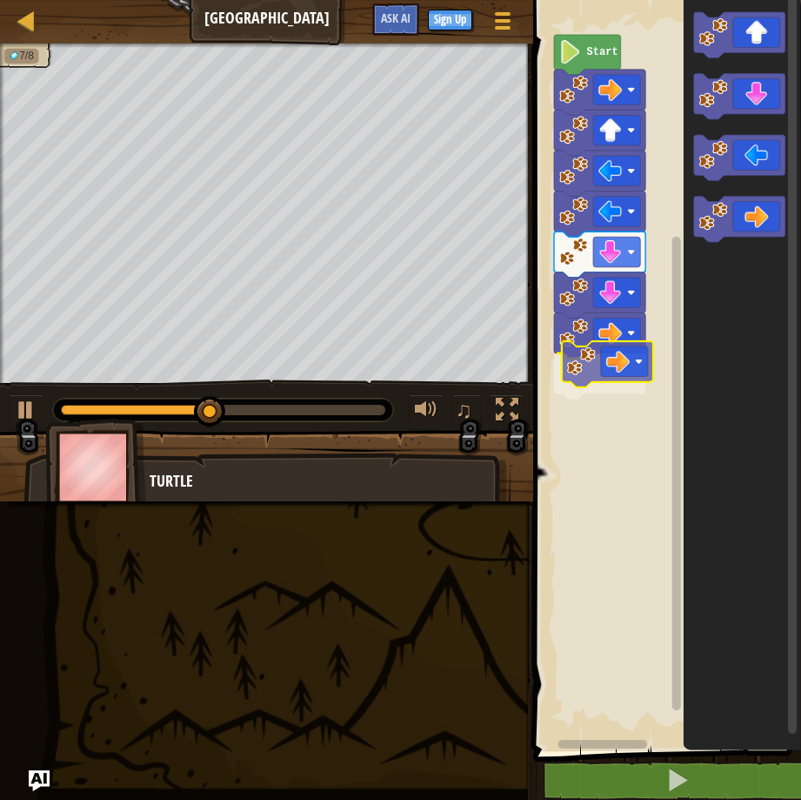
click at [585, 398] on div "Start" at bounding box center [664, 371] width 273 height 760
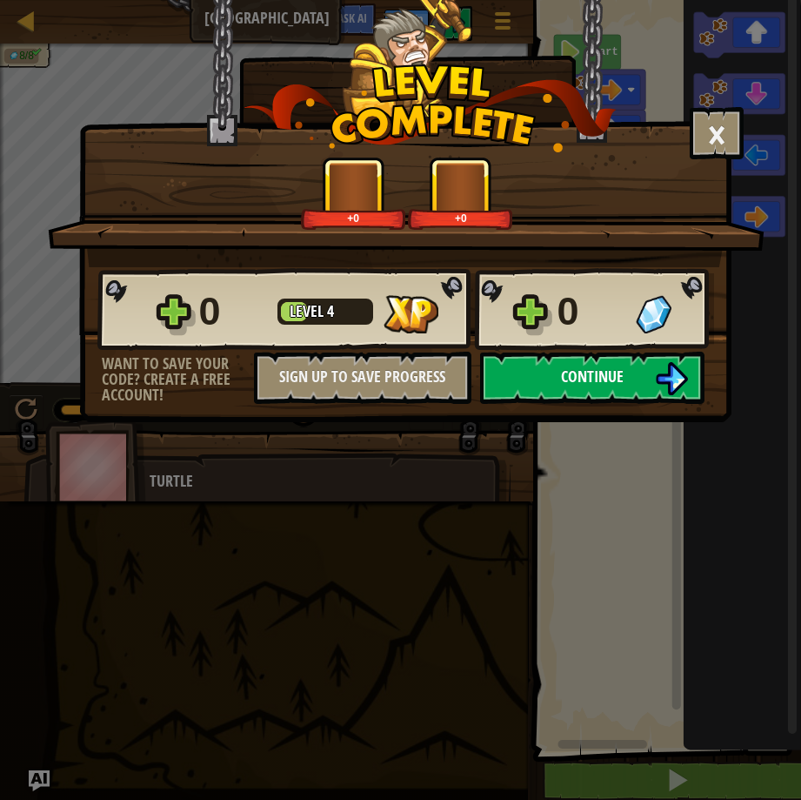
click at [673, 399] on div "× How fun was this level? +0 +0 Reticulating Splines... 0 Level 4 0 Want to sav…" at bounding box center [405, 211] width 653 height 422
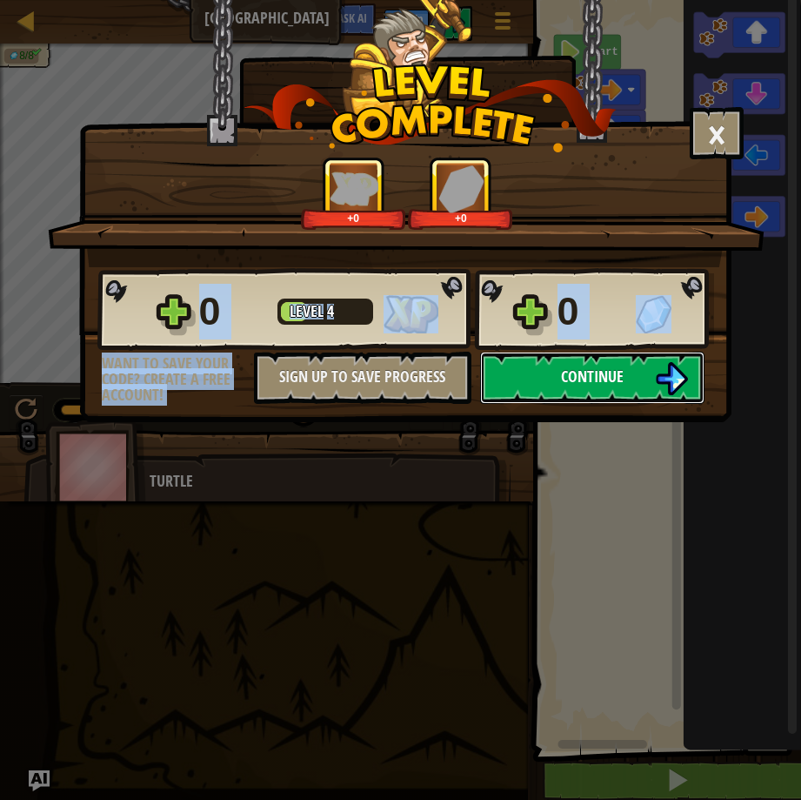
click at [673, 392] on img at bounding box center [671, 378] width 33 height 33
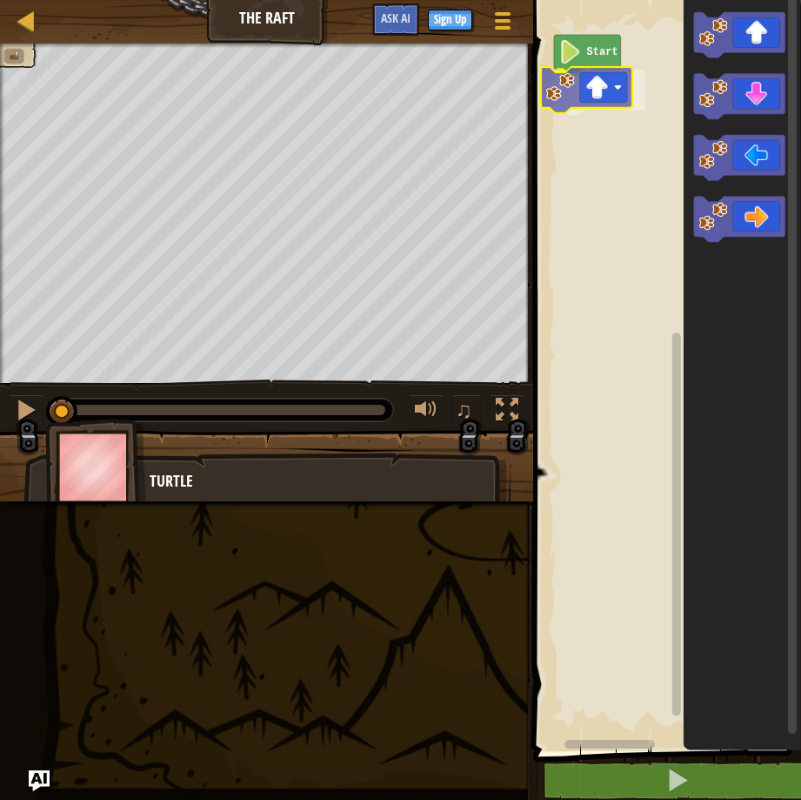
click at [586, 89] on div "Start" at bounding box center [664, 371] width 273 height 760
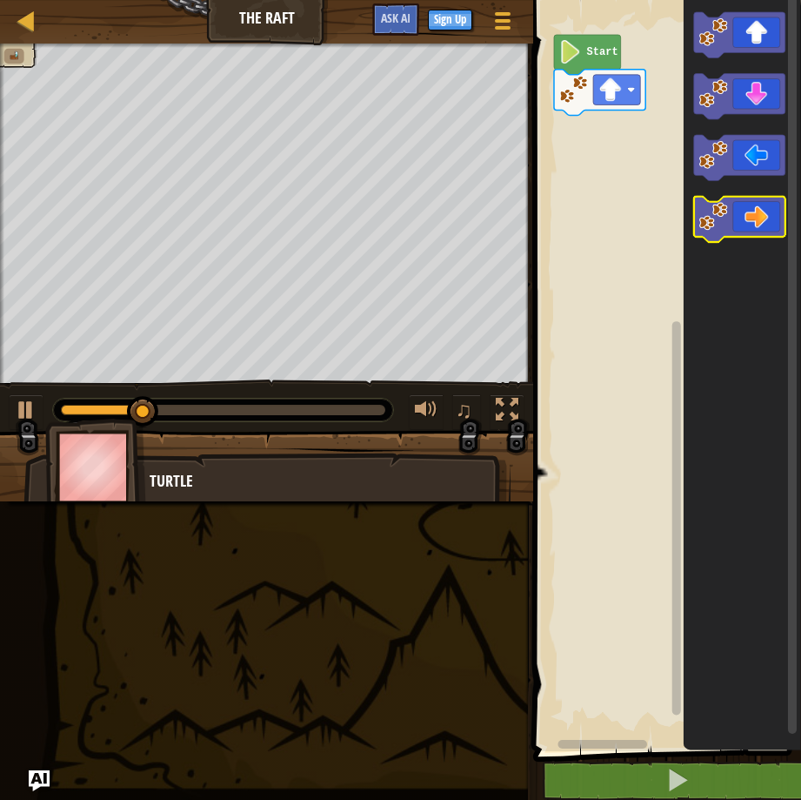
click at [661, 209] on div "Start" at bounding box center [664, 371] width 273 height 760
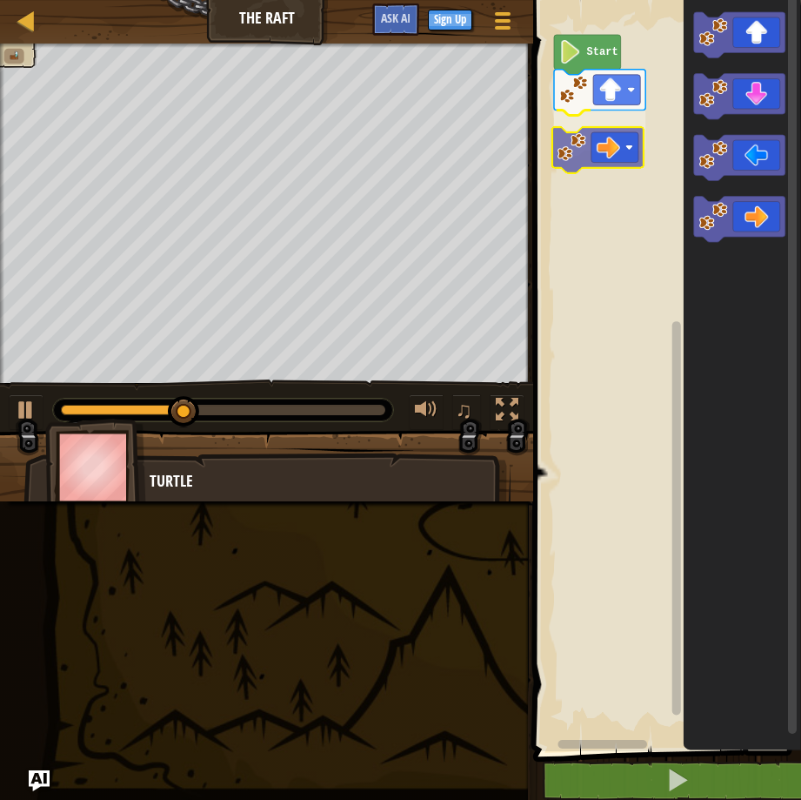
click at [605, 133] on div "Start" at bounding box center [664, 371] width 273 height 760
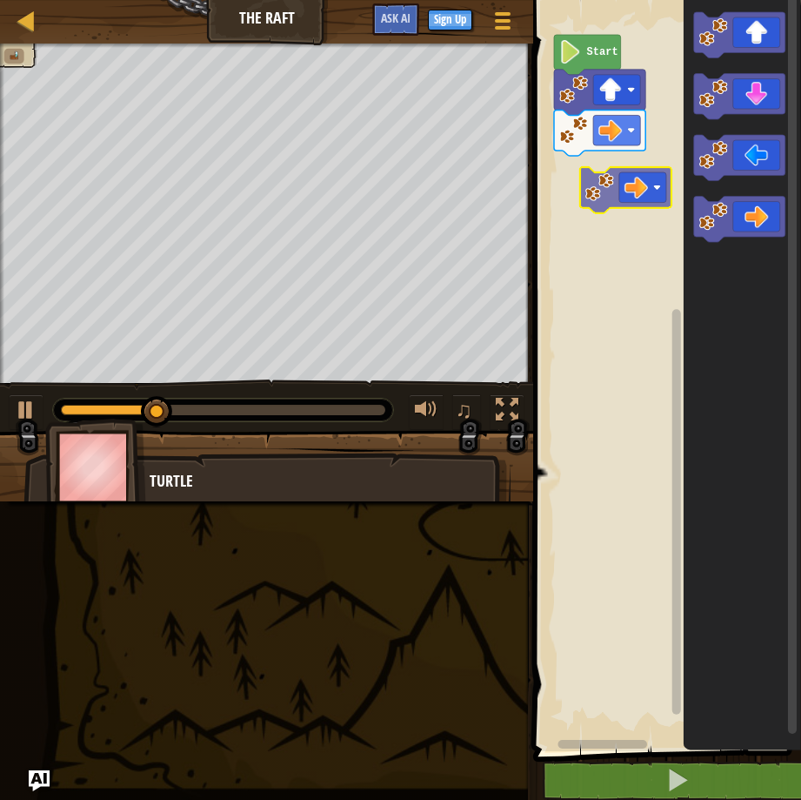
click at [519, 177] on div "Map The Raft Game Menu Sign Up Ask AI 1 ההההההההההההההההההההההההההההההההההההההה…" at bounding box center [400, 400] width 801 height 800
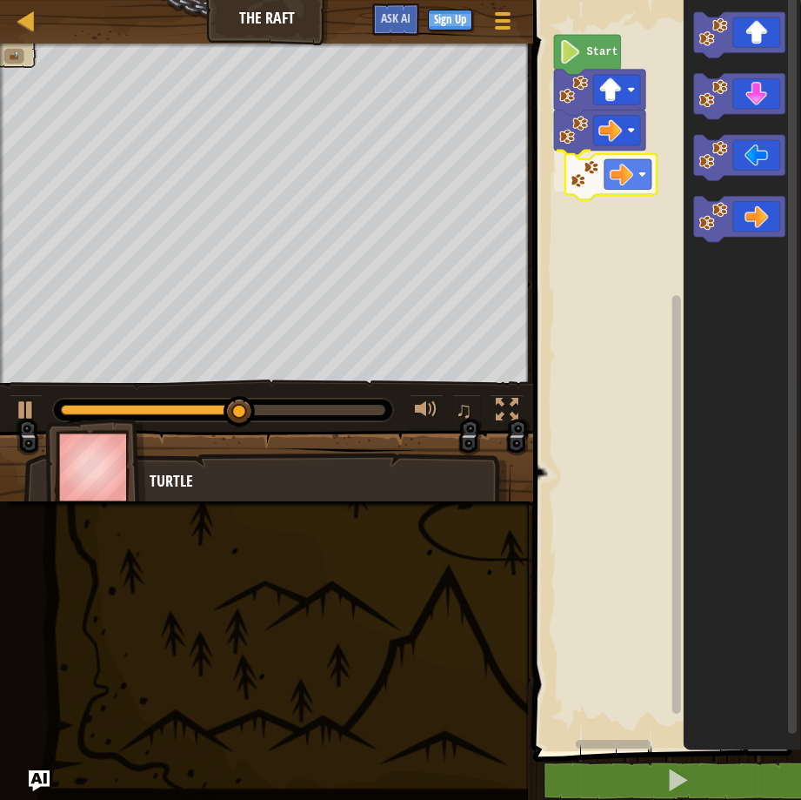
click at [579, 184] on div "Start" at bounding box center [664, 371] width 273 height 760
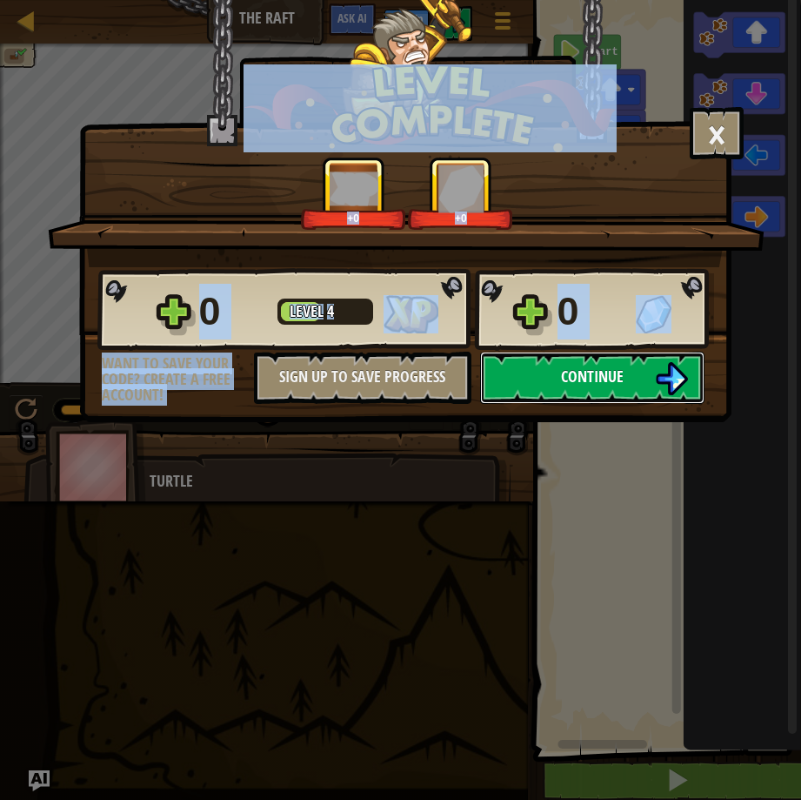
click at [526, 356] on button "Continue" at bounding box center [592, 377] width 224 height 52
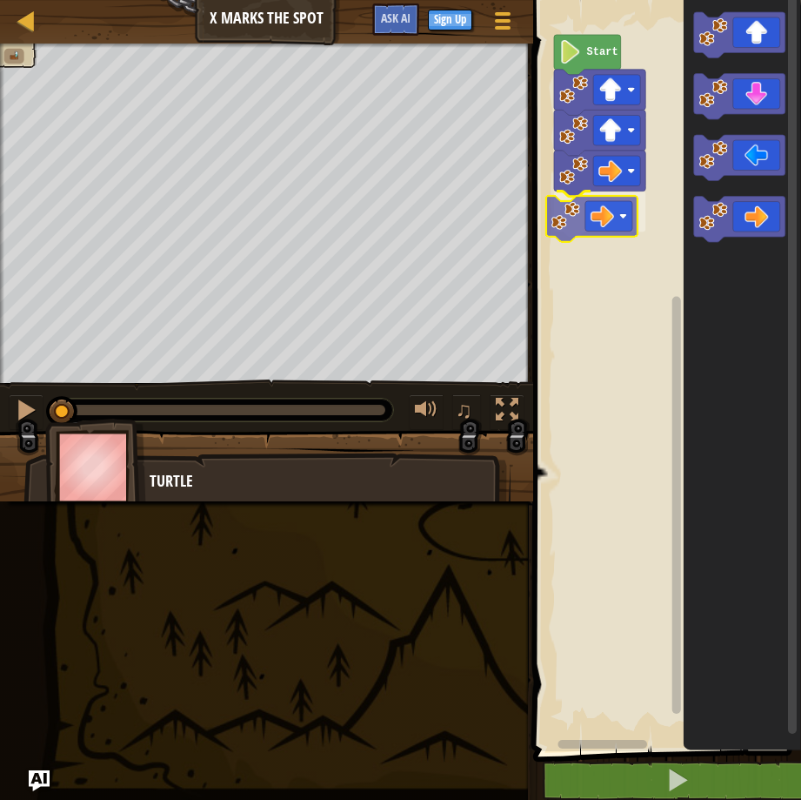
click at [586, 216] on div "Start" at bounding box center [664, 371] width 273 height 760
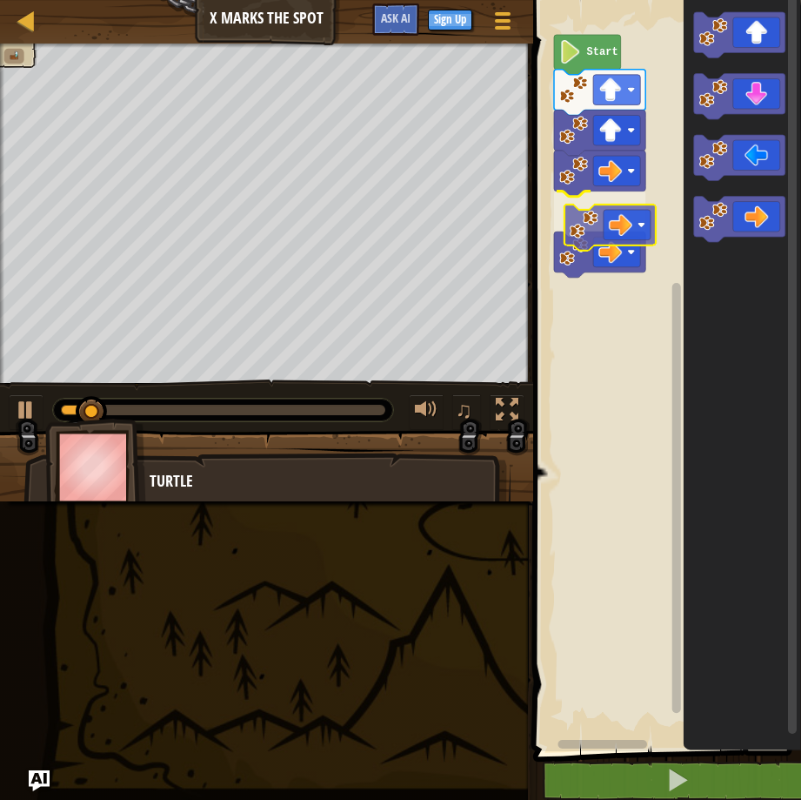
click at [619, 243] on div "Start" at bounding box center [664, 371] width 273 height 760
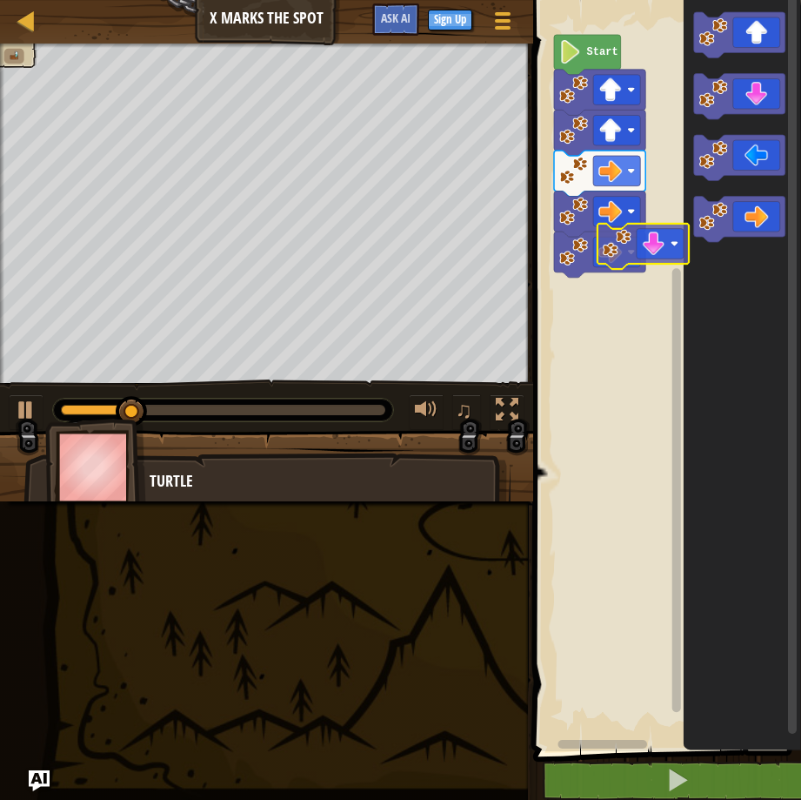
click at [599, 314] on div "Start" at bounding box center [664, 371] width 273 height 760
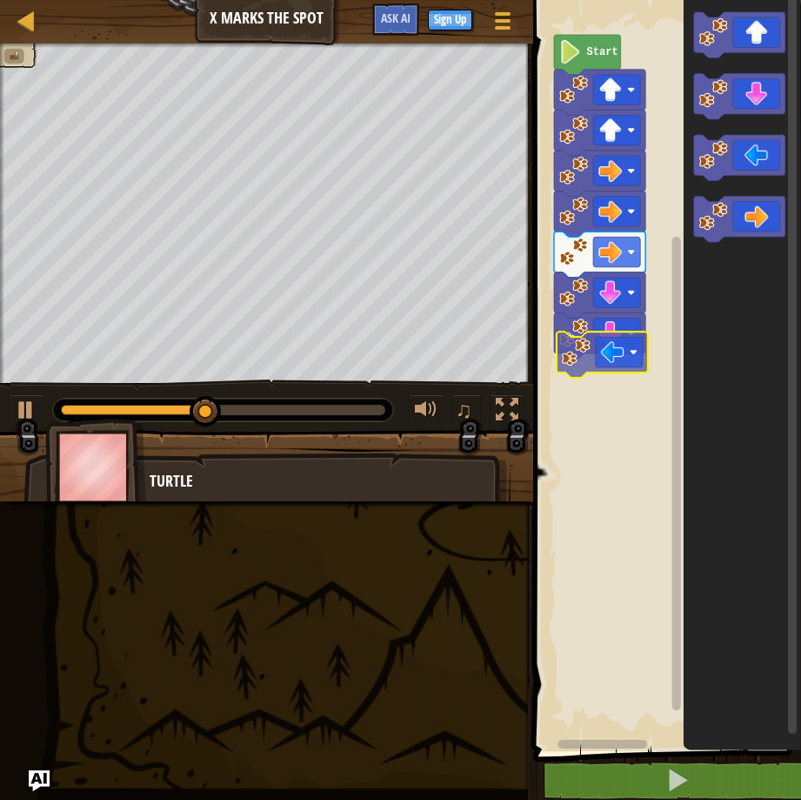
click at [606, 361] on div "Start" at bounding box center [664, 371] width 273 height 760
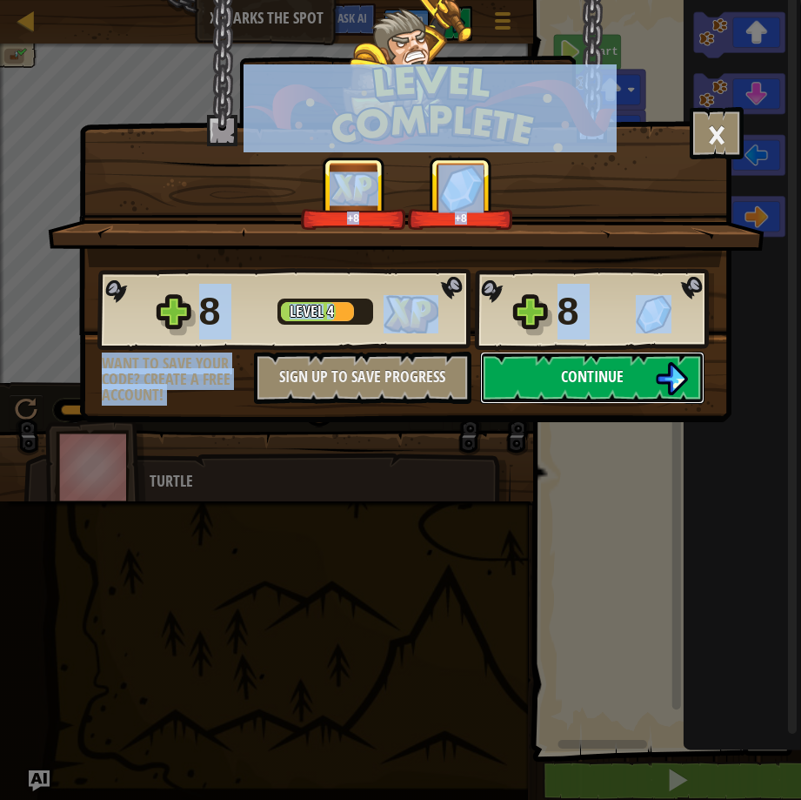
click at [567, 379] on span "Continue" at bounding box center [592, 376] width 63 height 22
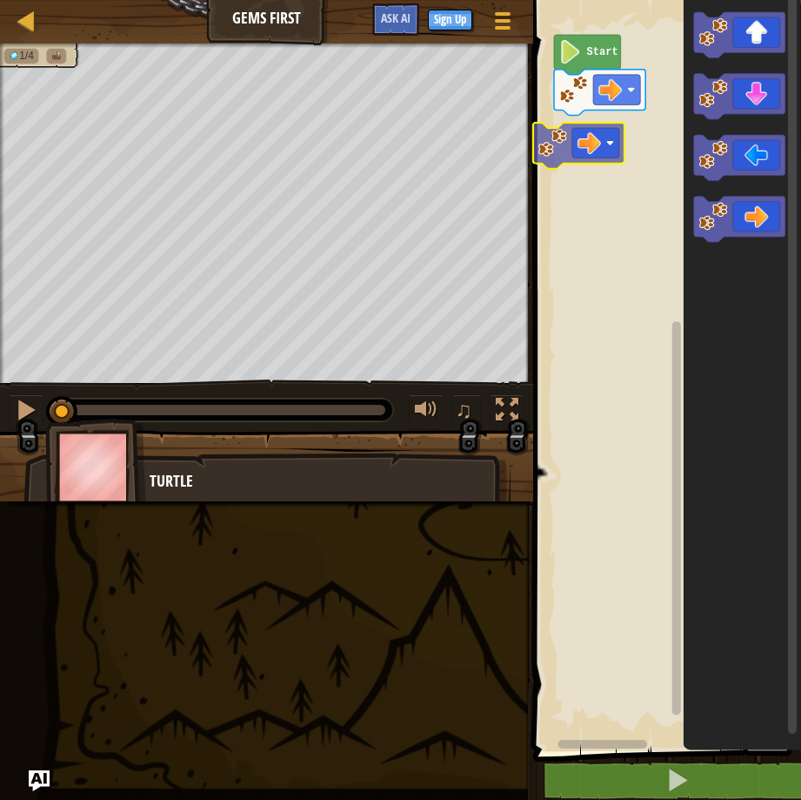
click at [605, 137] on div "Start" at bounding box center [664, 371] width 273 height 760
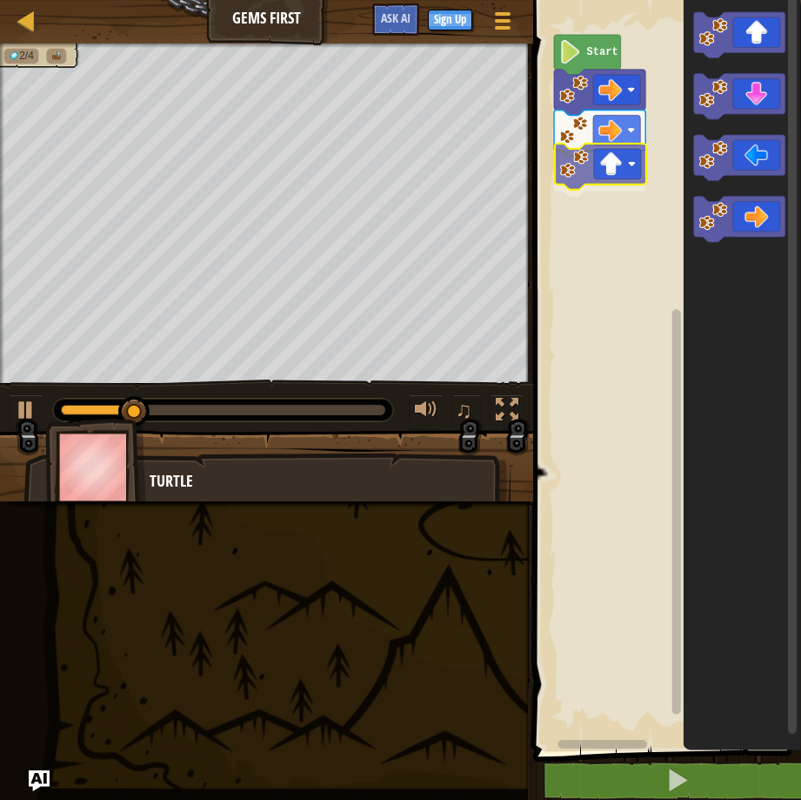
click at [602, 170] on div "Start" at bounding box center [664, 371] width 273 height 760
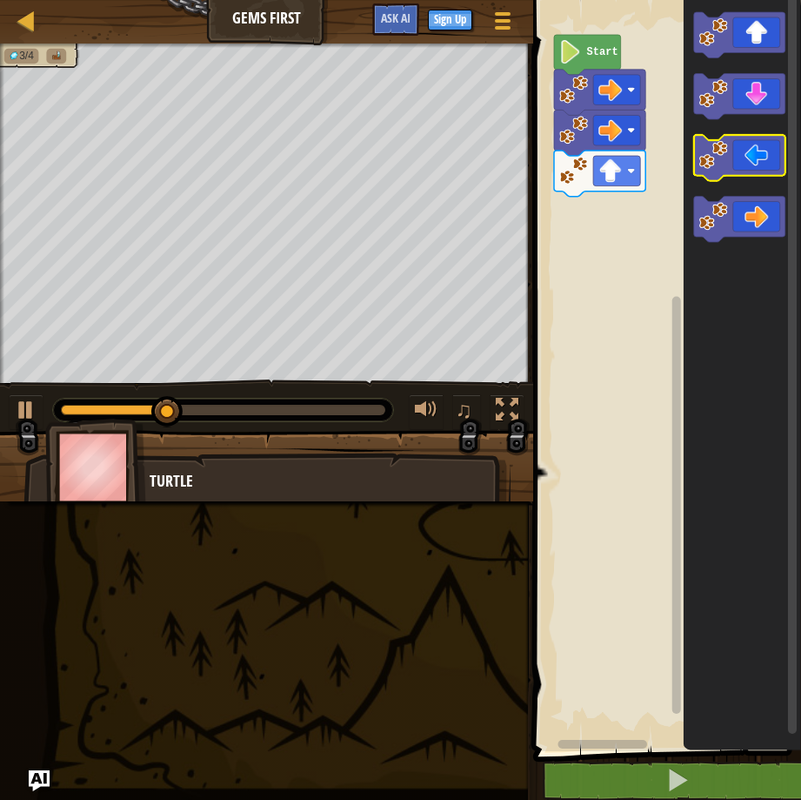
click at [723, 121] on icon "Blockly Workspace" at bounding box center [742, 371] width 117 height 760
click at [559, 192] on div "Start" at bounding box center [664, 371] width 273 height 760
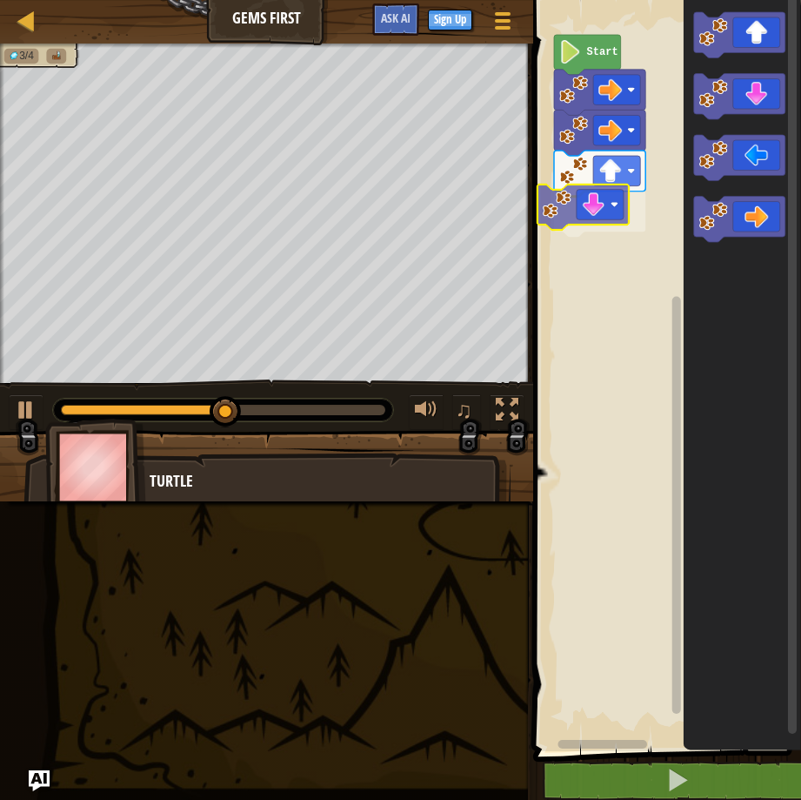
click at [574, 219] on div "Start" at bounding box center [664, 371] width 273 height 760
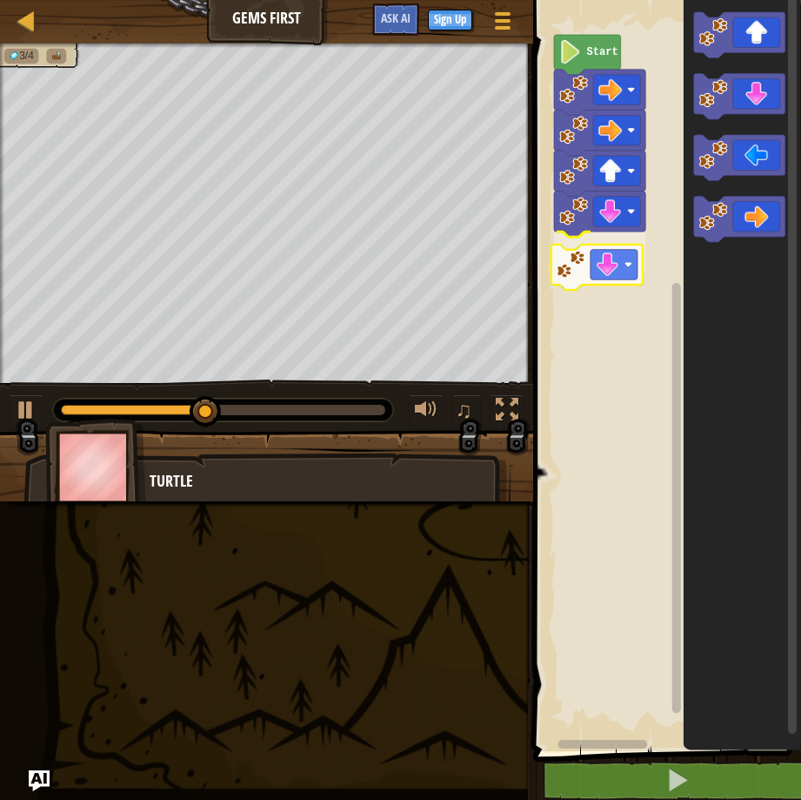
click at [608, 263] on div "Start" at bounding box center [664, 371] width 273 height 760
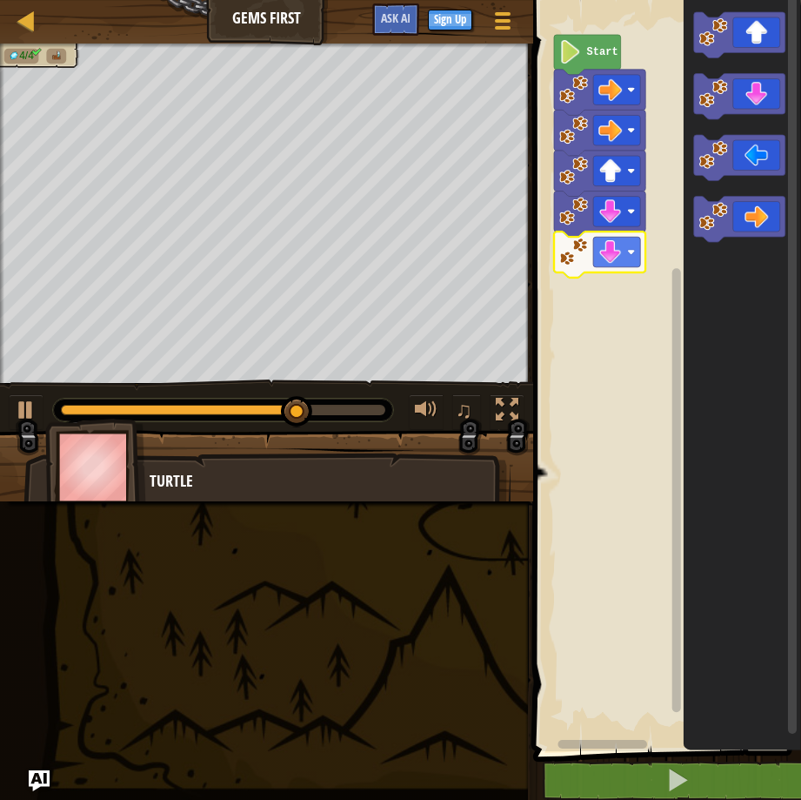
click at [589, 378] on rect "Blockly Workspace" at bounding box center [664, 371] width 273 height 760
click at [643, 258] on div "Start" at bounding box center [664, 371] width 273 height 760
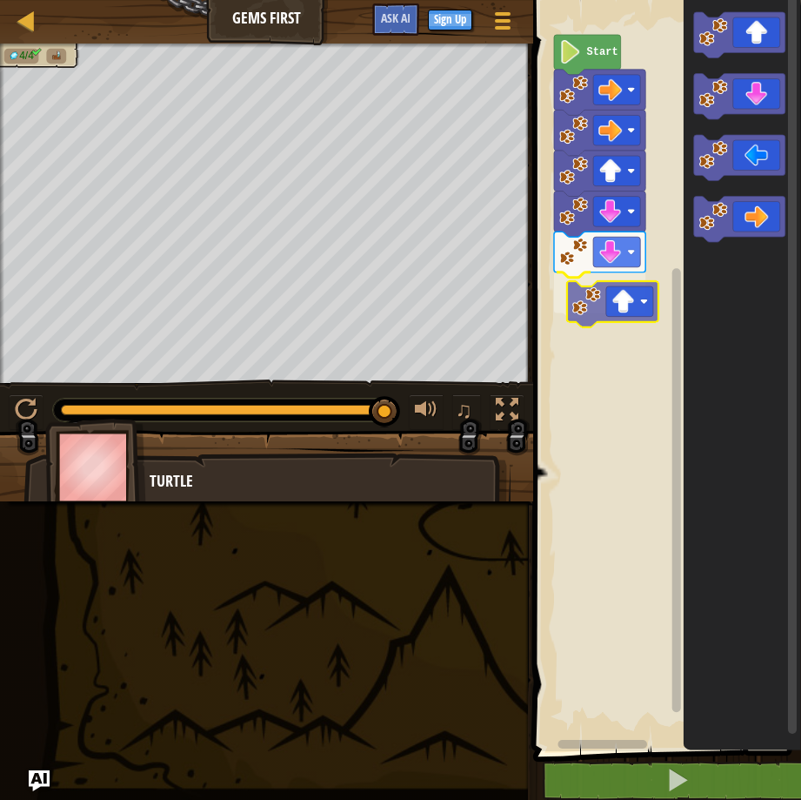
click at [619, 304] on div "Start" at bounding box center [664, 371] width 273 height 760
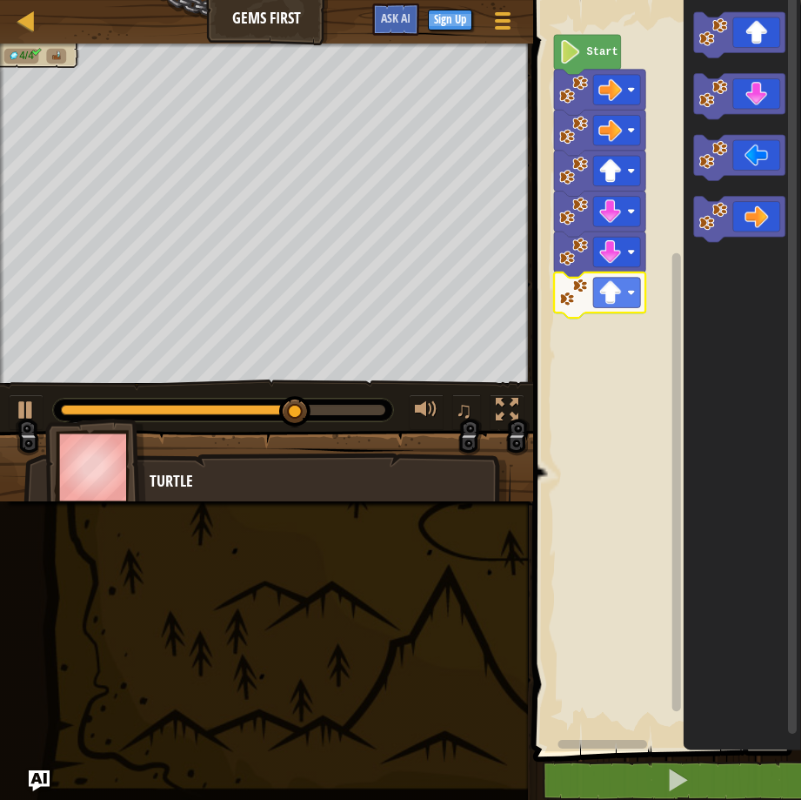
click at [627, 319] on rect "Blockly Workspace" at bounding box center [664, 371] width 273 height 760
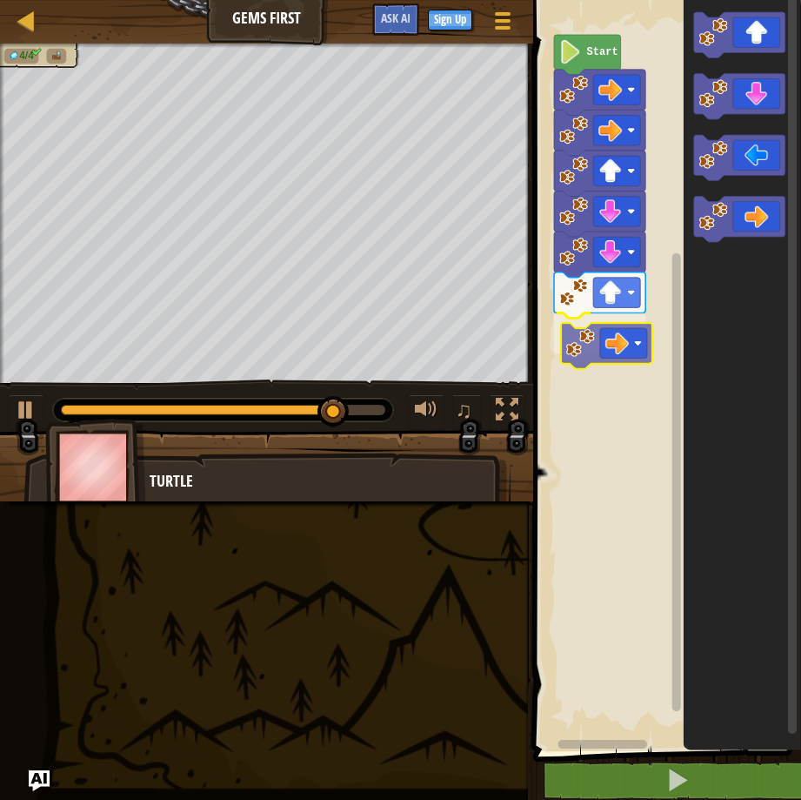
click at [602, 321] on div "Start" at bounding box center [664, 371] width 273 height 760
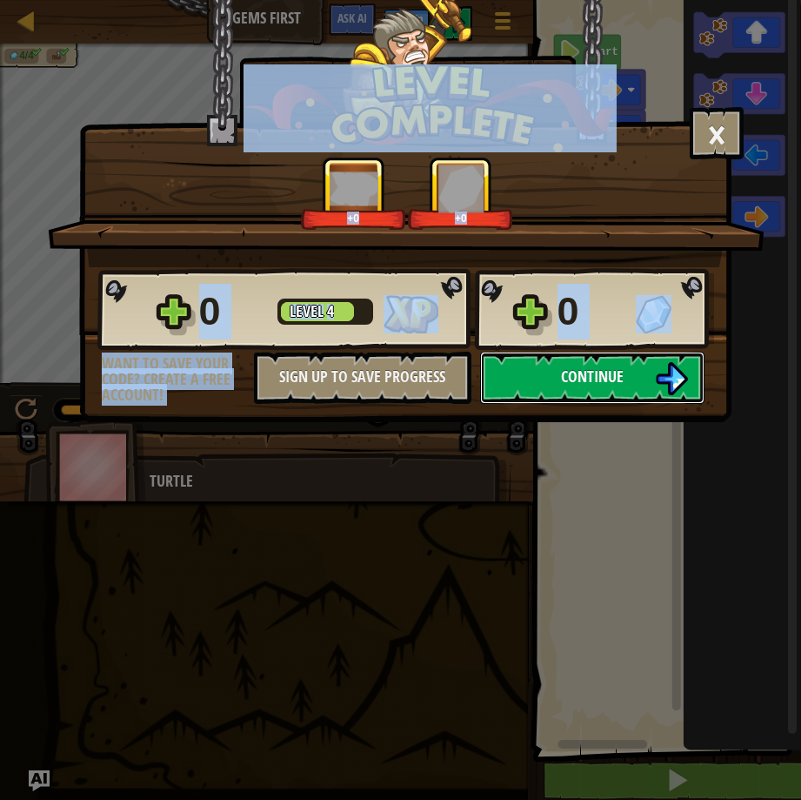
click at [595, 382] on span "Continue" at bounding box center [592, 376] width 63 height 22
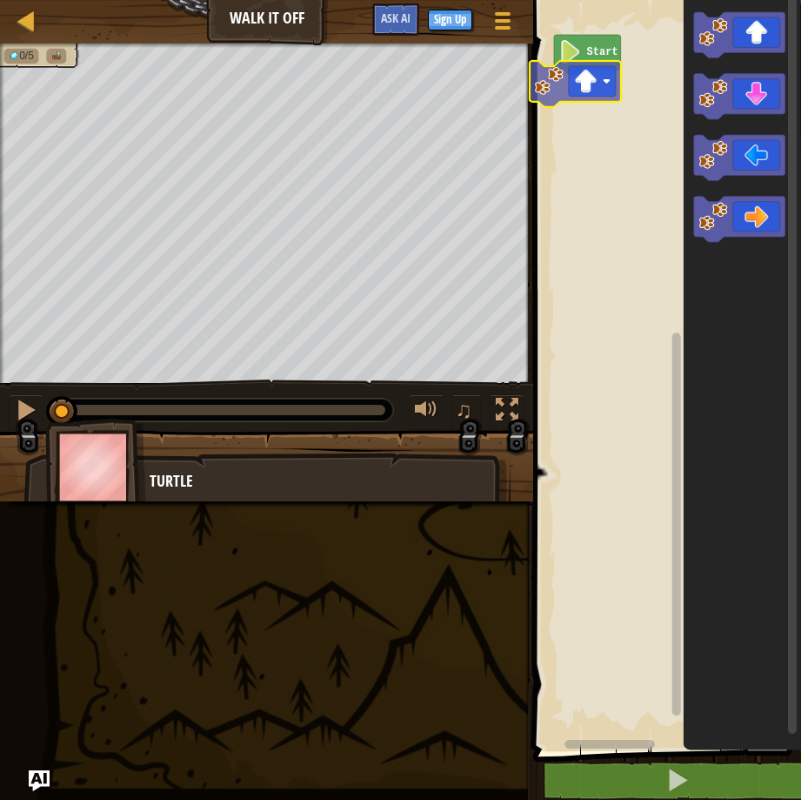
click at [593, 77] on div "Start" at bounding box center [664, 371] width 273 height 760
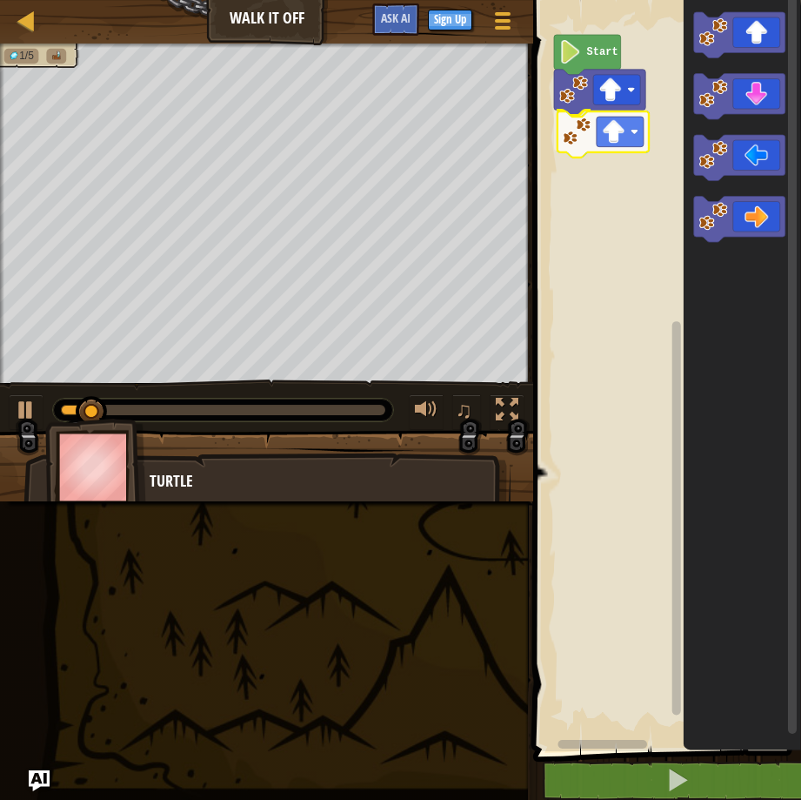
click at [617, 136] on div "Start" at bounding box center [664, 371] width 273 height 760
click at [599, 166] on div "Start" at bounding box center [664, 371] width 273 height 760
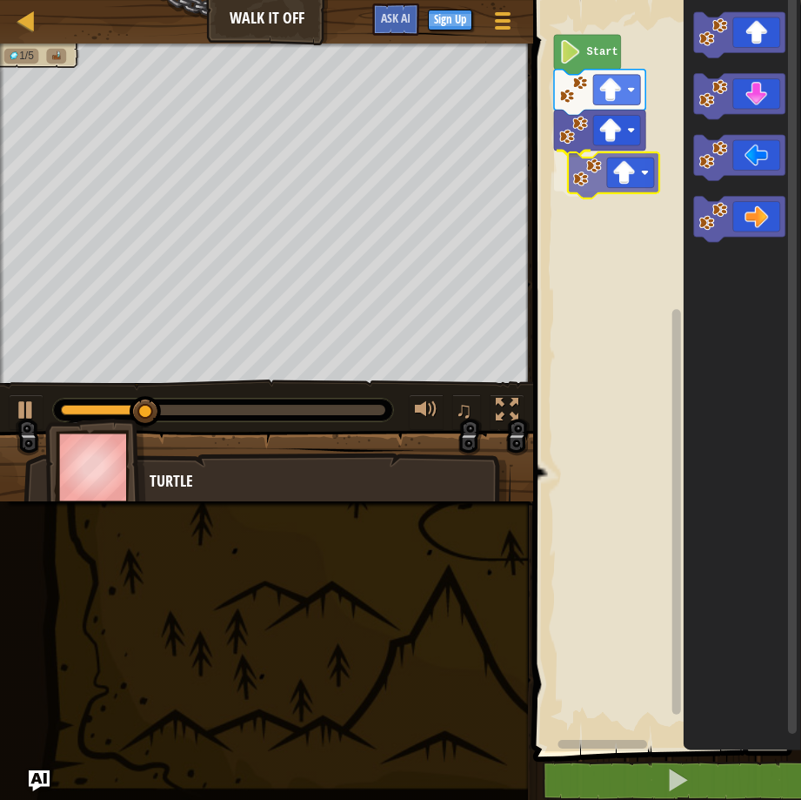
click at [594, 172] on div "Start" at bounding box center [664, 371] width 273 height 760
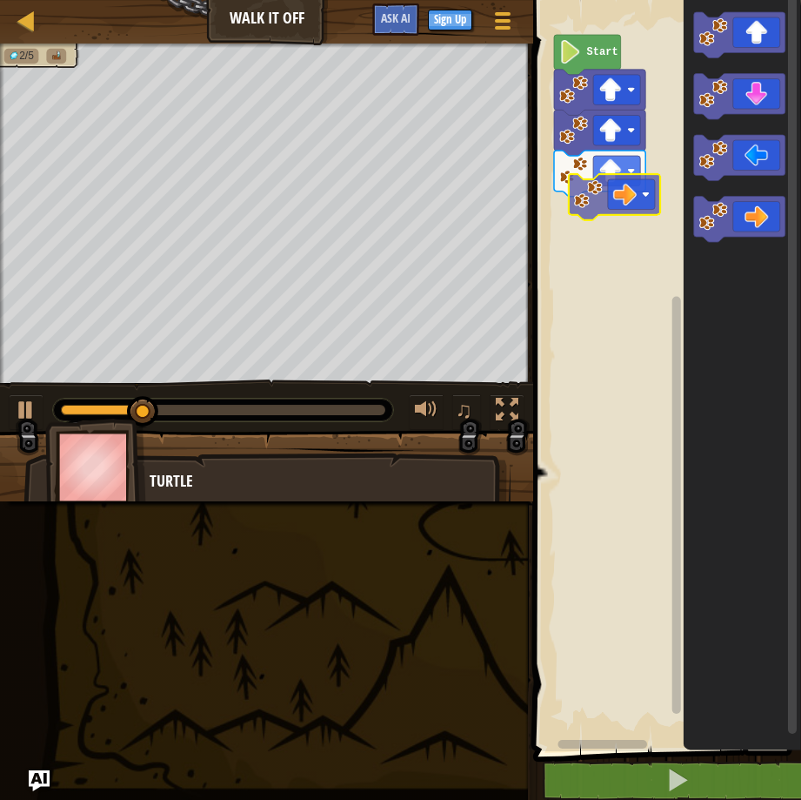
click at [634, 190] on div "Start" at bounding box center [664, 371] width 273 height 760
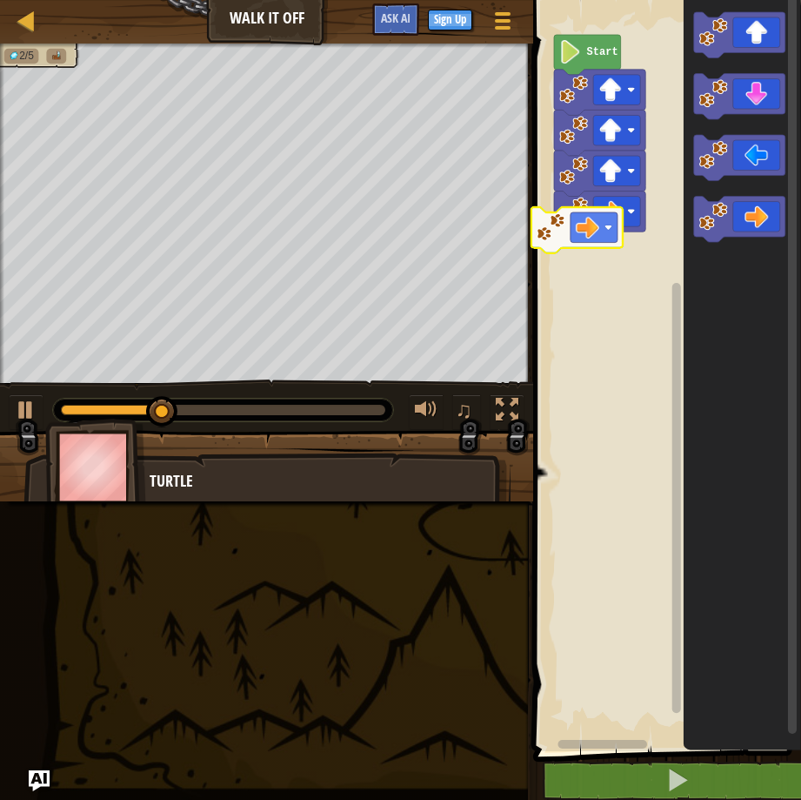
click at [617, 238] on div "Start" at bounding box center [664, 371] width 273 height 760
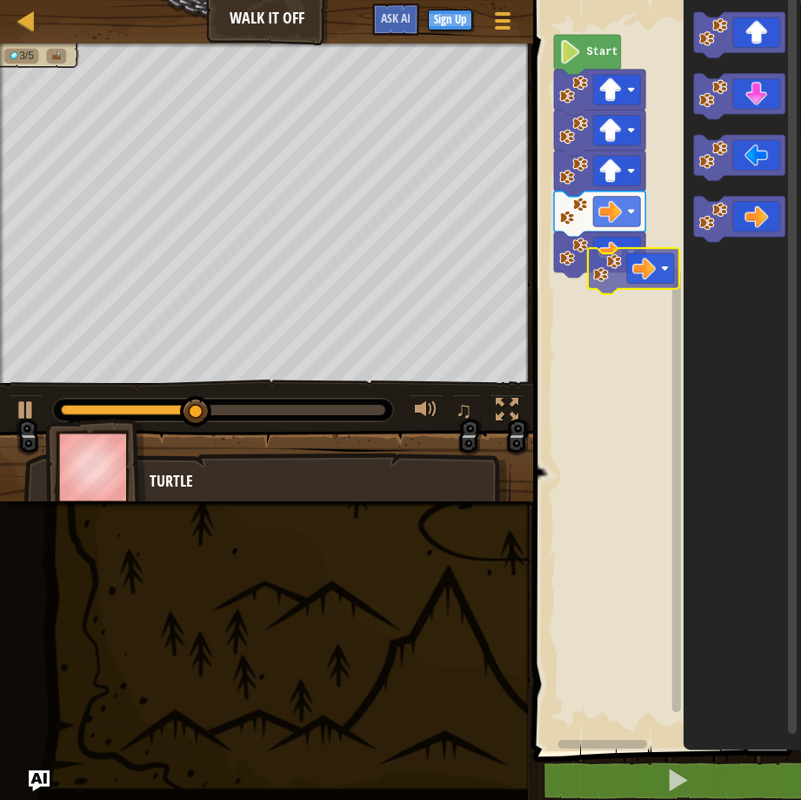
click at [659, 282] on div "Start" at bounding box center [664, 371] width 273 height 760
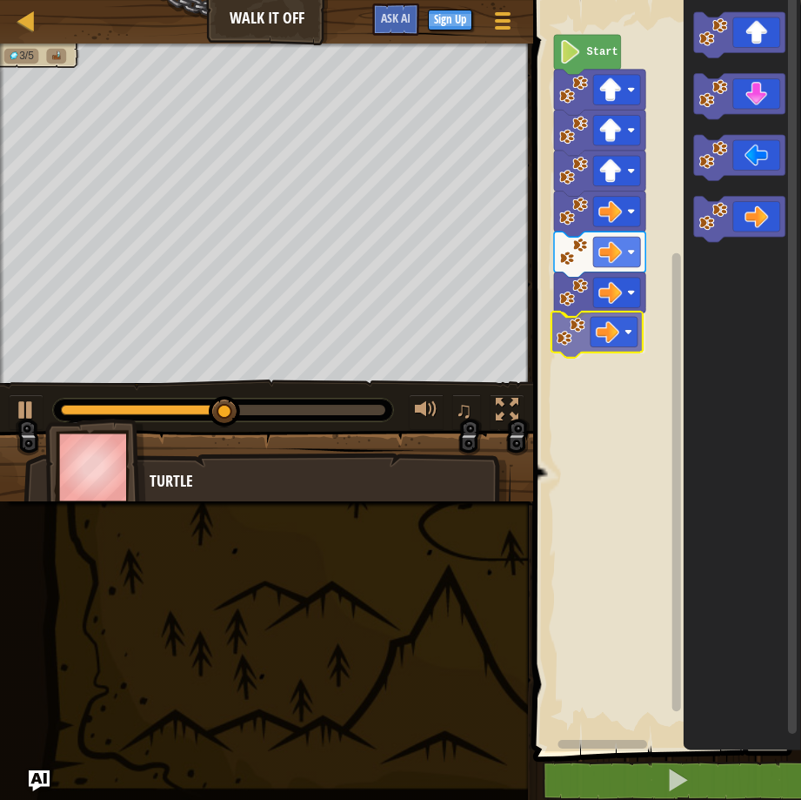
click at [635, 336] on div "Start" at bounding box center [664, 371] width 273 height 760
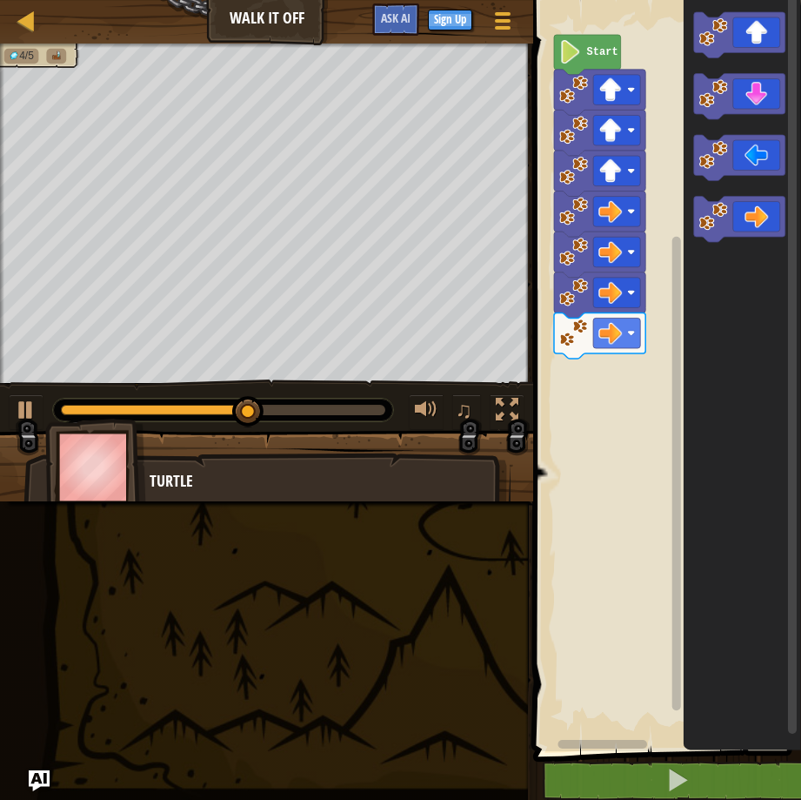
click at [620, 362] on div "Start" at bounding box center [664, 371] width 273 height 760
click at [735, 114] on icon "Blockly Workspace" at bounding box center [739, 97] width 91 height 46
click at [635, 299] on div "Start" at bounding box center [664, 371] width 273 height 760
click at [707, 195] on icon "Blockly Workspace" at bounding box center [742, 371] width 117 height 760
click at [628, 377] on div "Start" at bounding box center [664, 371] width 273 height 760
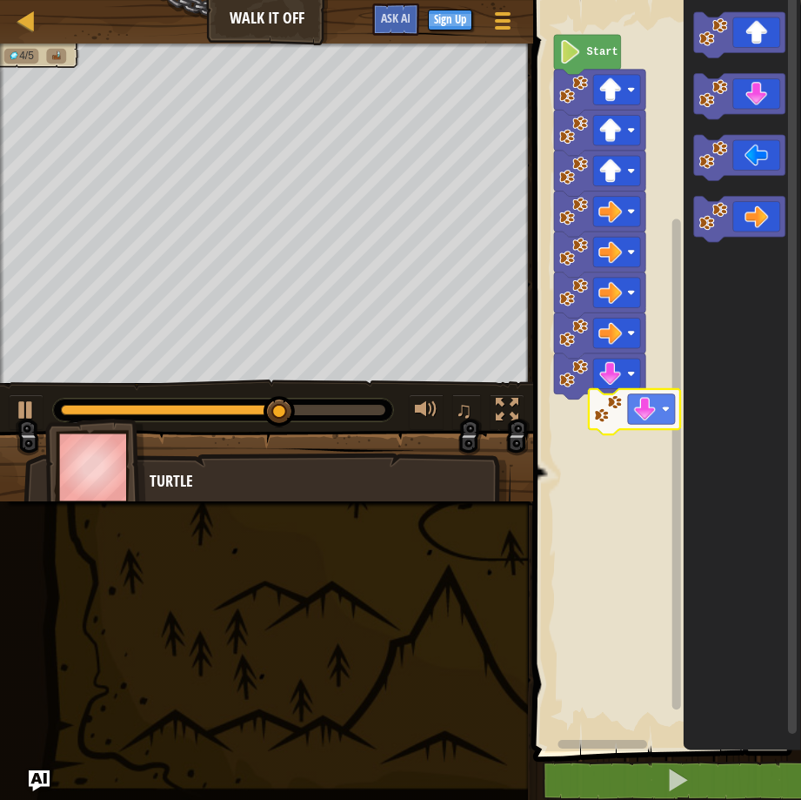
click at [653, 412] on div "Start" at bounding box center [664, 371] width 273 height 760
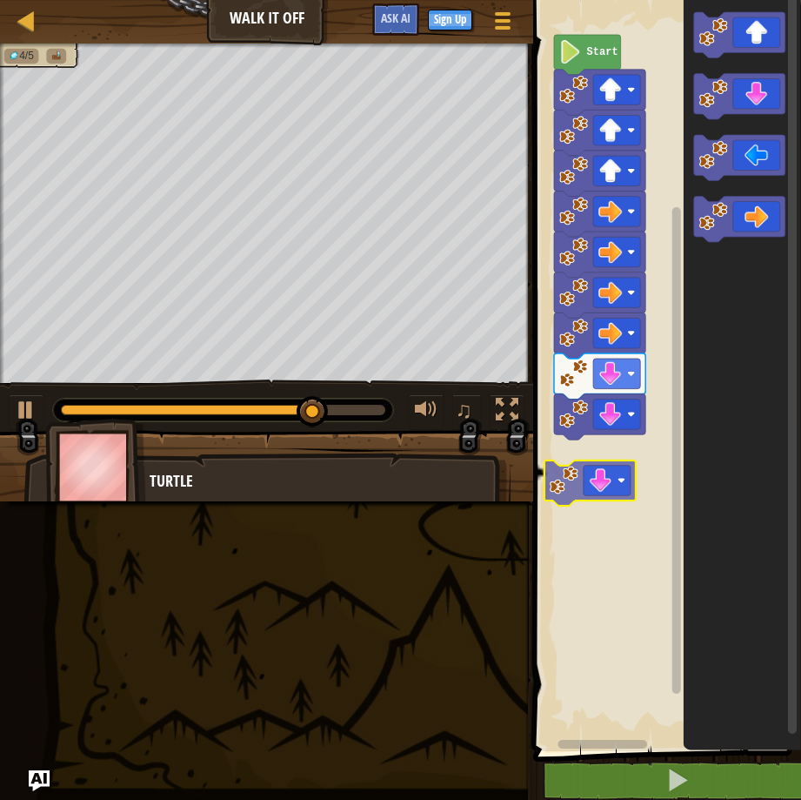
click at [623, 471] on div "Start" at bounding box center [664, 371] width 273 height 760
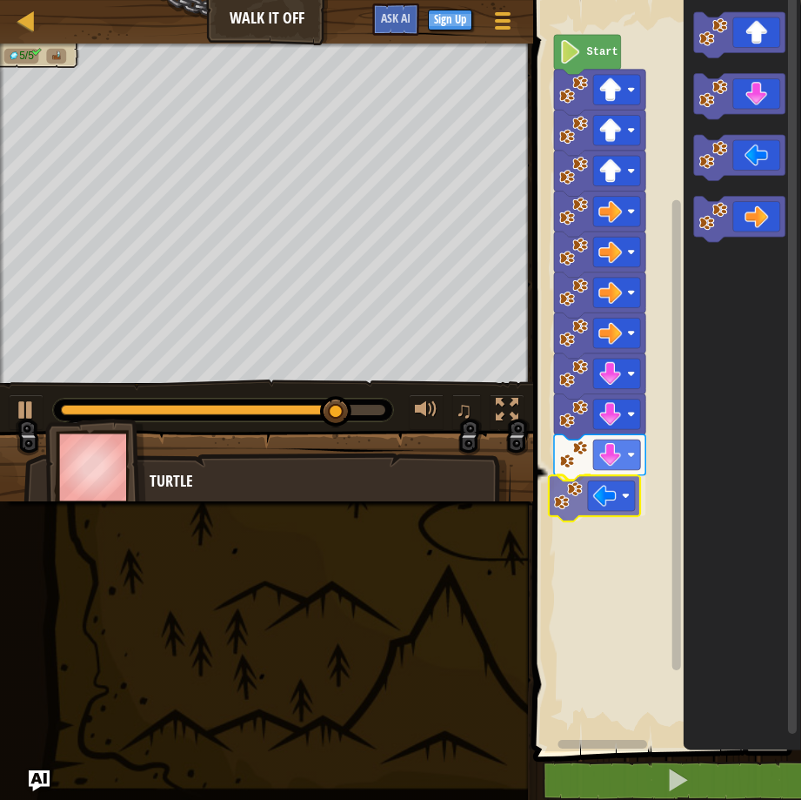
click at [623, 499] on div "Start" at bounding box center [664, 371] width 273 height 760
